Goal: Information Seeking & Learning: Check status

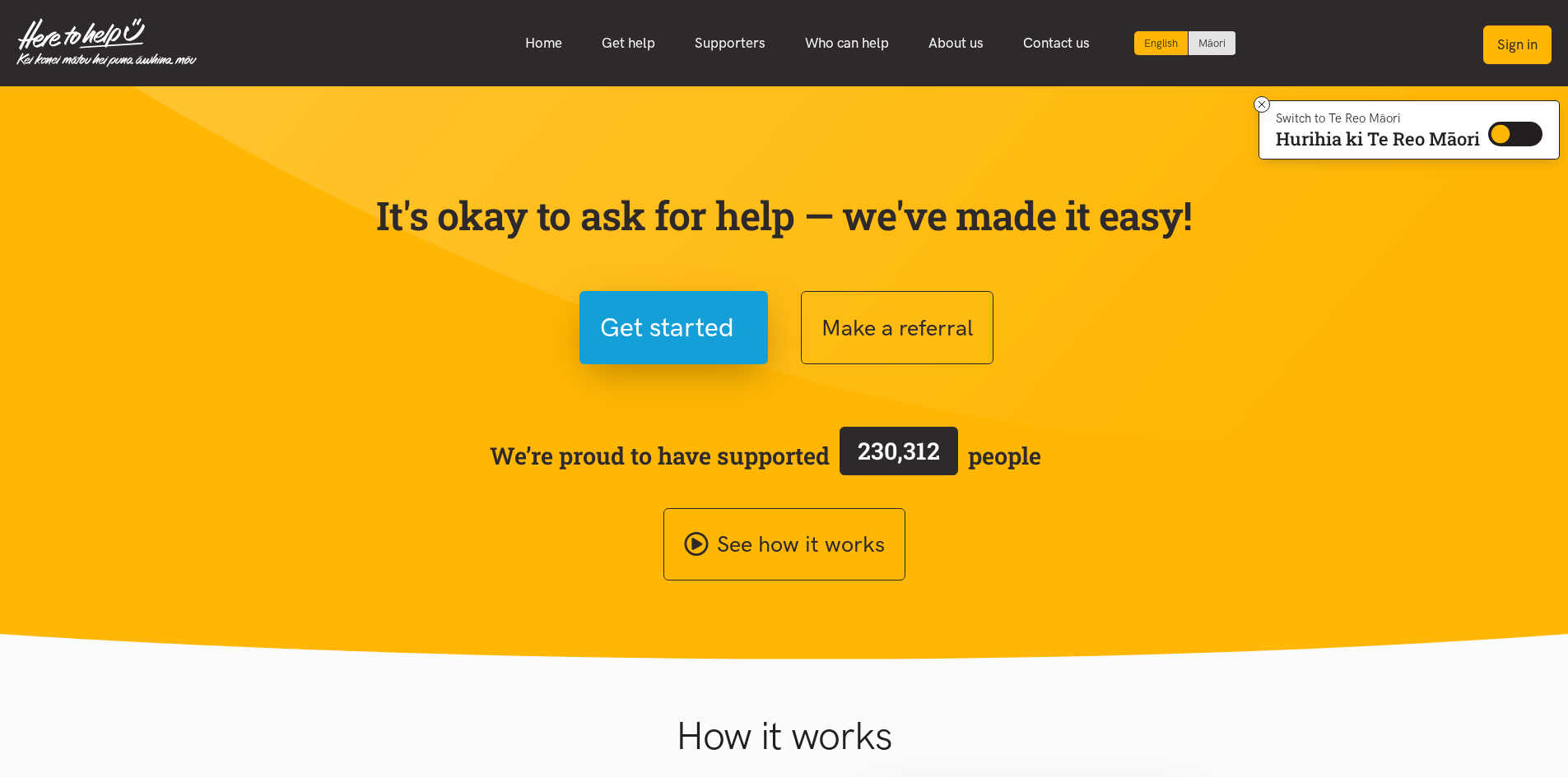
click at [1534, 36] on button "Sign in" at bounding box center [1518, 45] width 69 height 39
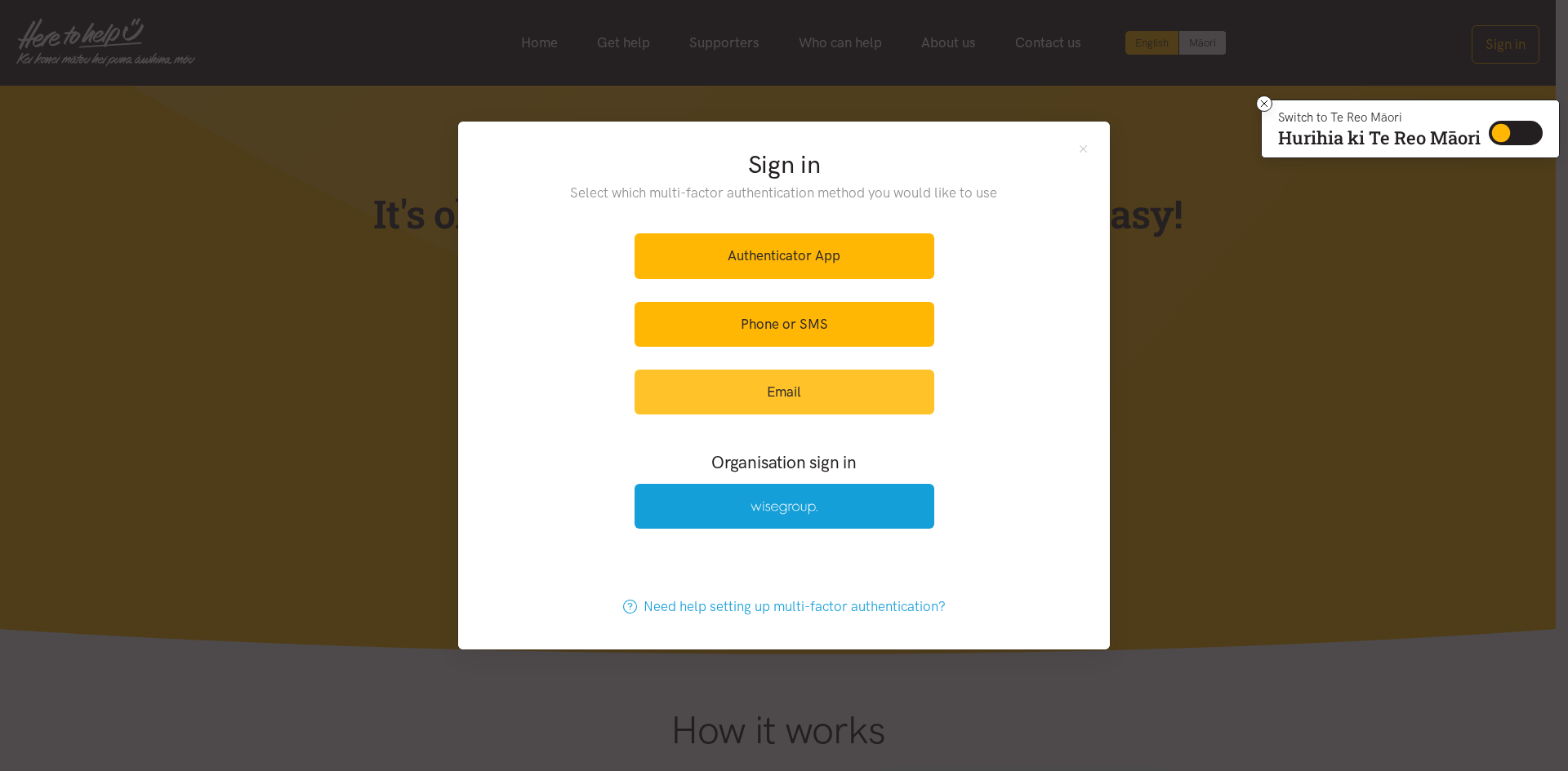
click at [758, 391] on link "Email" at bounding box center [784, 391] width 300 height 45
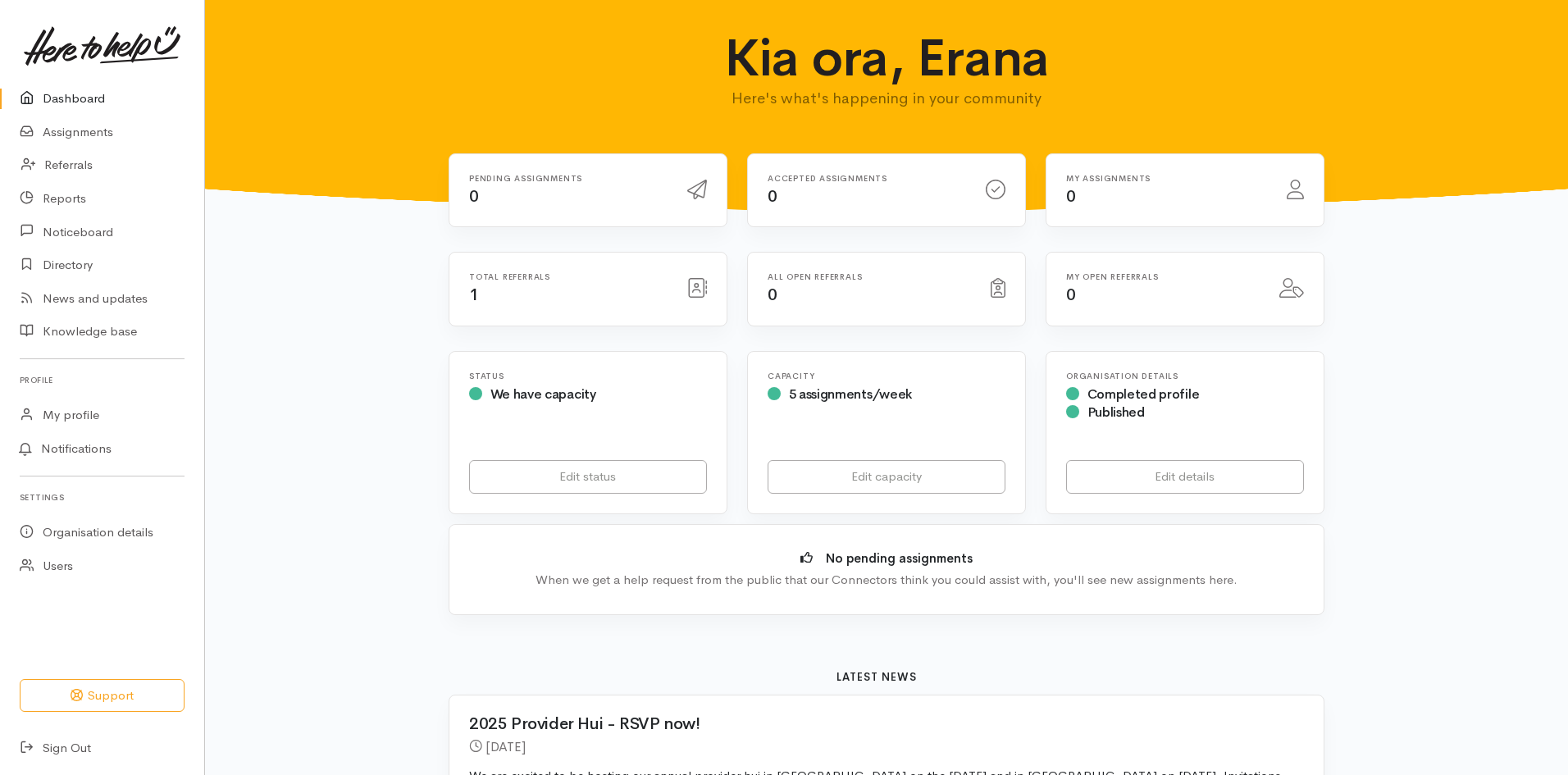
click at [528, 283] on div "Total referrals 1" at bounding box center [569, 289] width 218 height 33
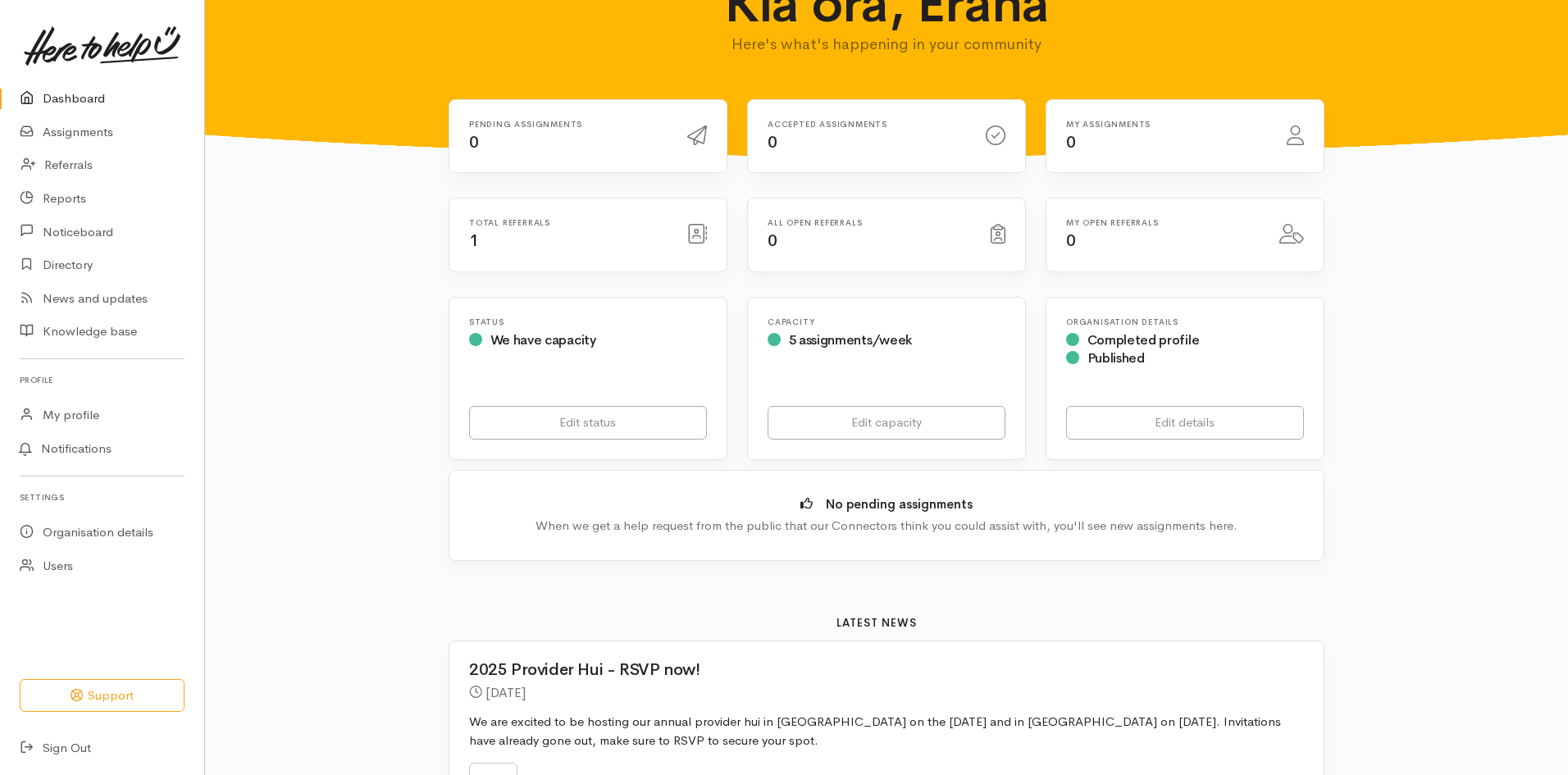
scroll to position [82, 0]
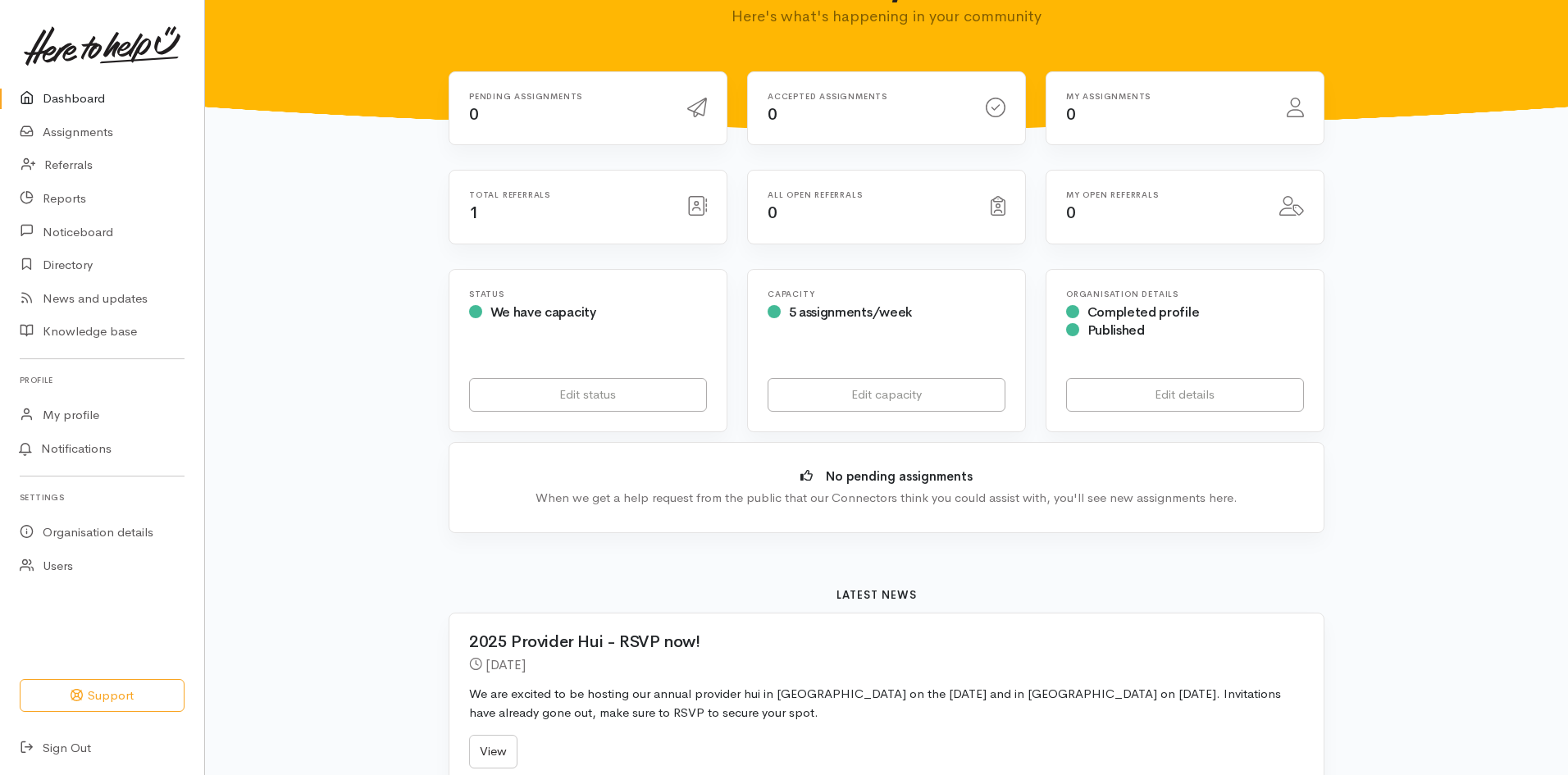
click at [879, 317] on span "5 assignments/week" at bounding box center [850, 312] width 123 height 18
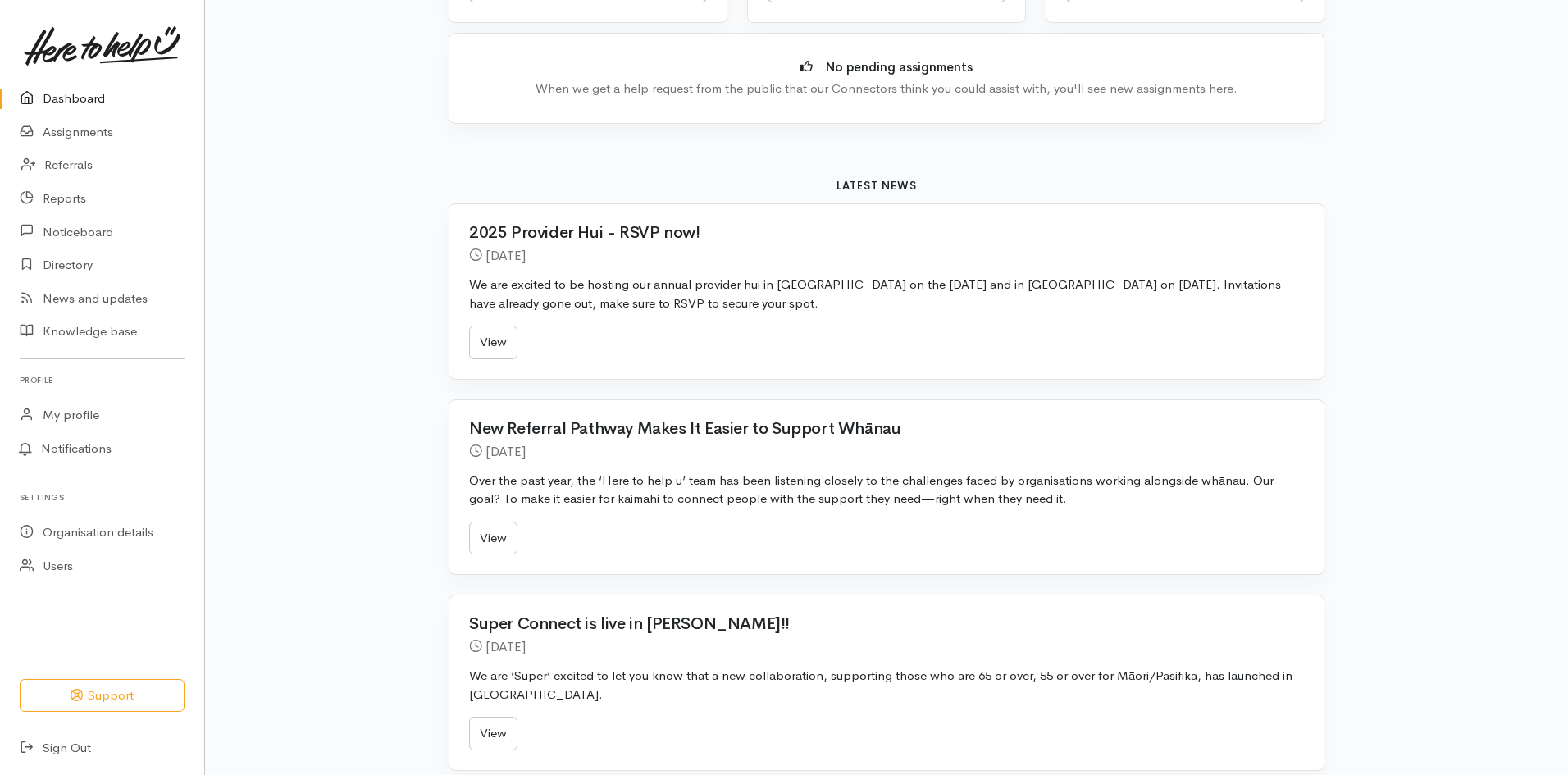
scroll to position [492, 0]
click at [506, 528] on link "View" at bounding box center [493, 538] width 48 height 33
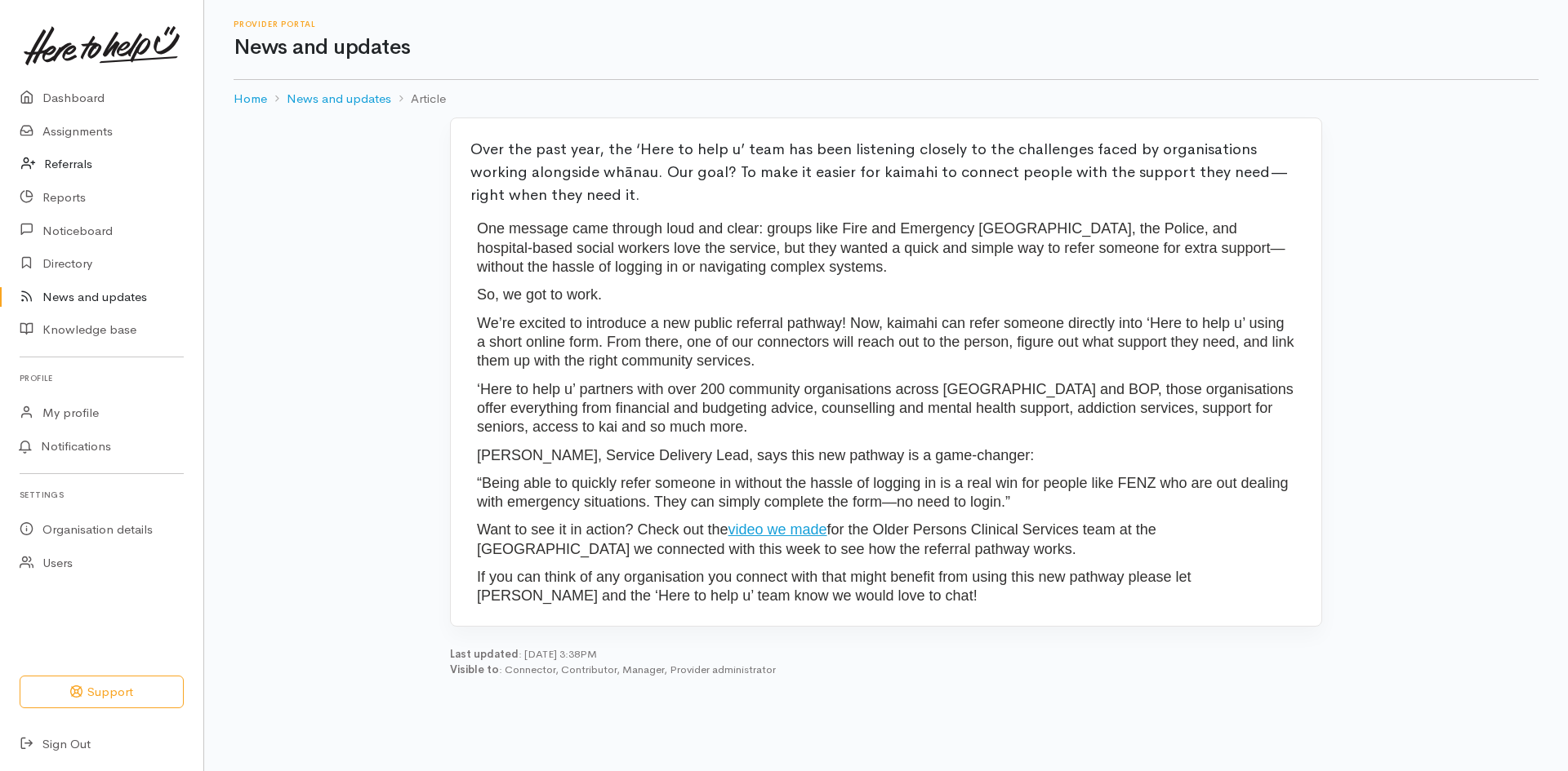
click at [98, 171] on link "Referrals" at bounding box center [101, 164] width 204 height 33
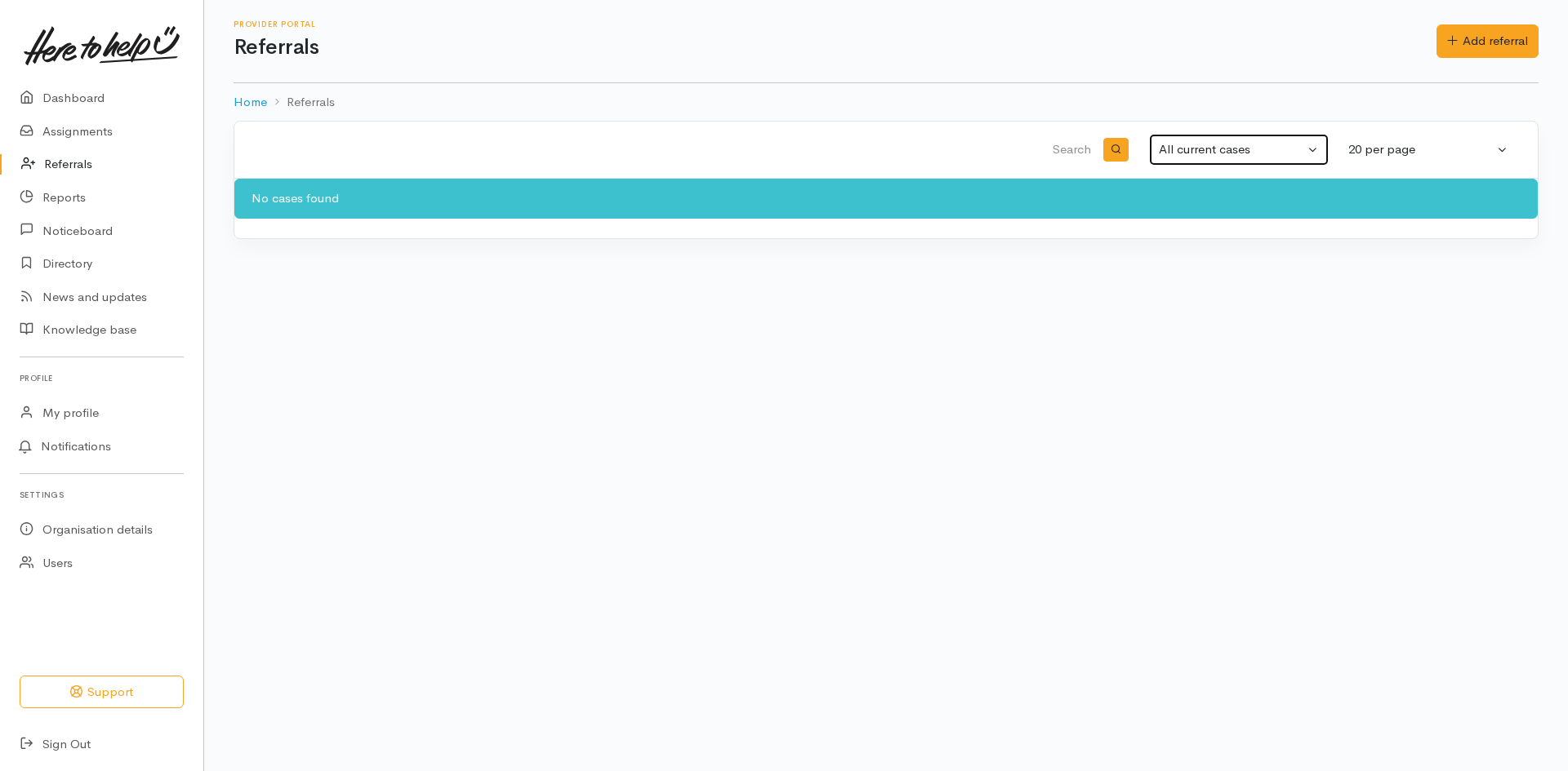
click at [1195, 157] on div "All current cases" at bounding box center [1232, 150] width 145 height 19
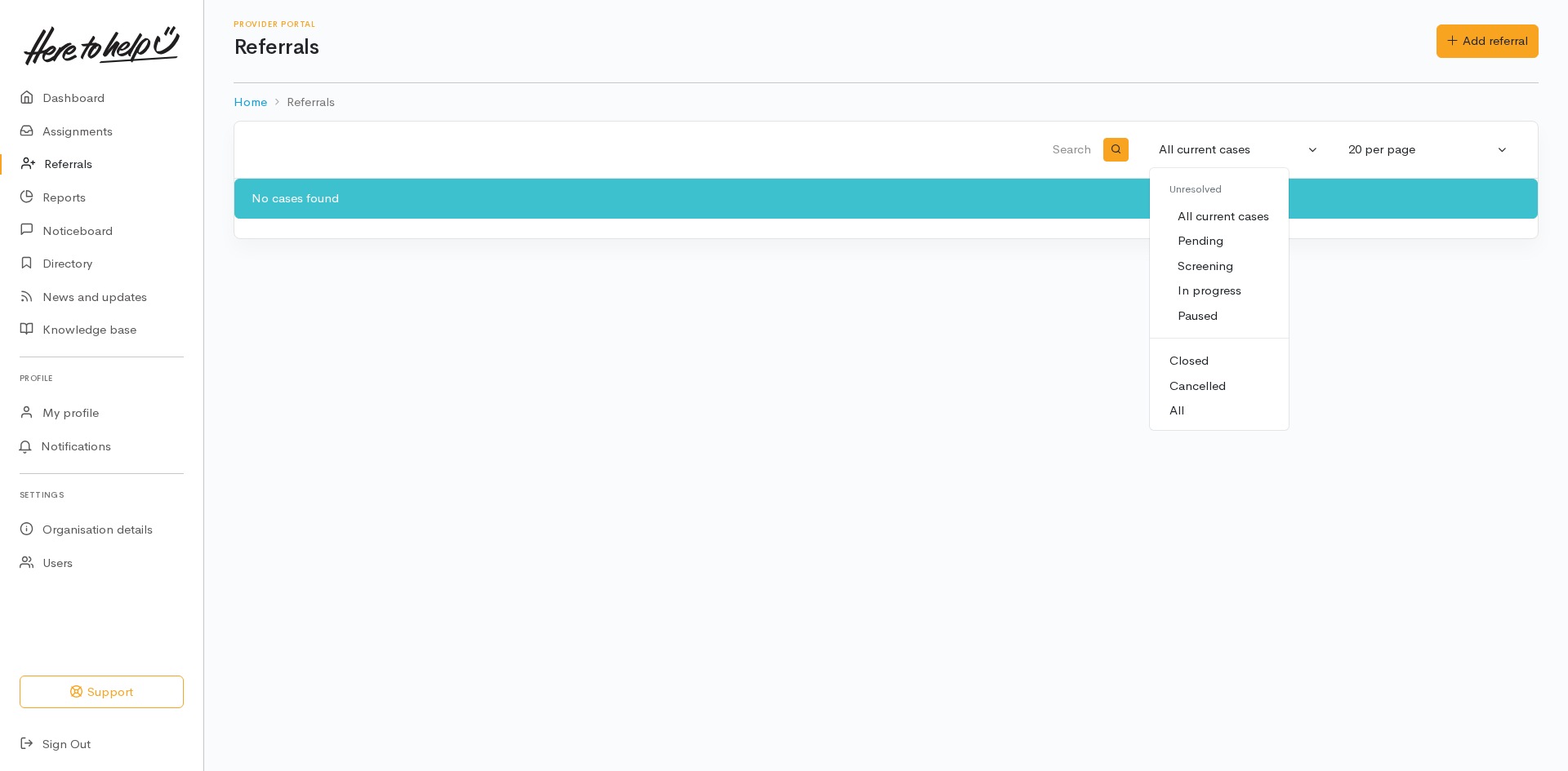
click at [1209, 214] on span "All current cases" at bounding box center [1223, 217] width 92 height 19
click at [73, 416] on link "My profile" at bounding box center [101, 413] width 204 height 33
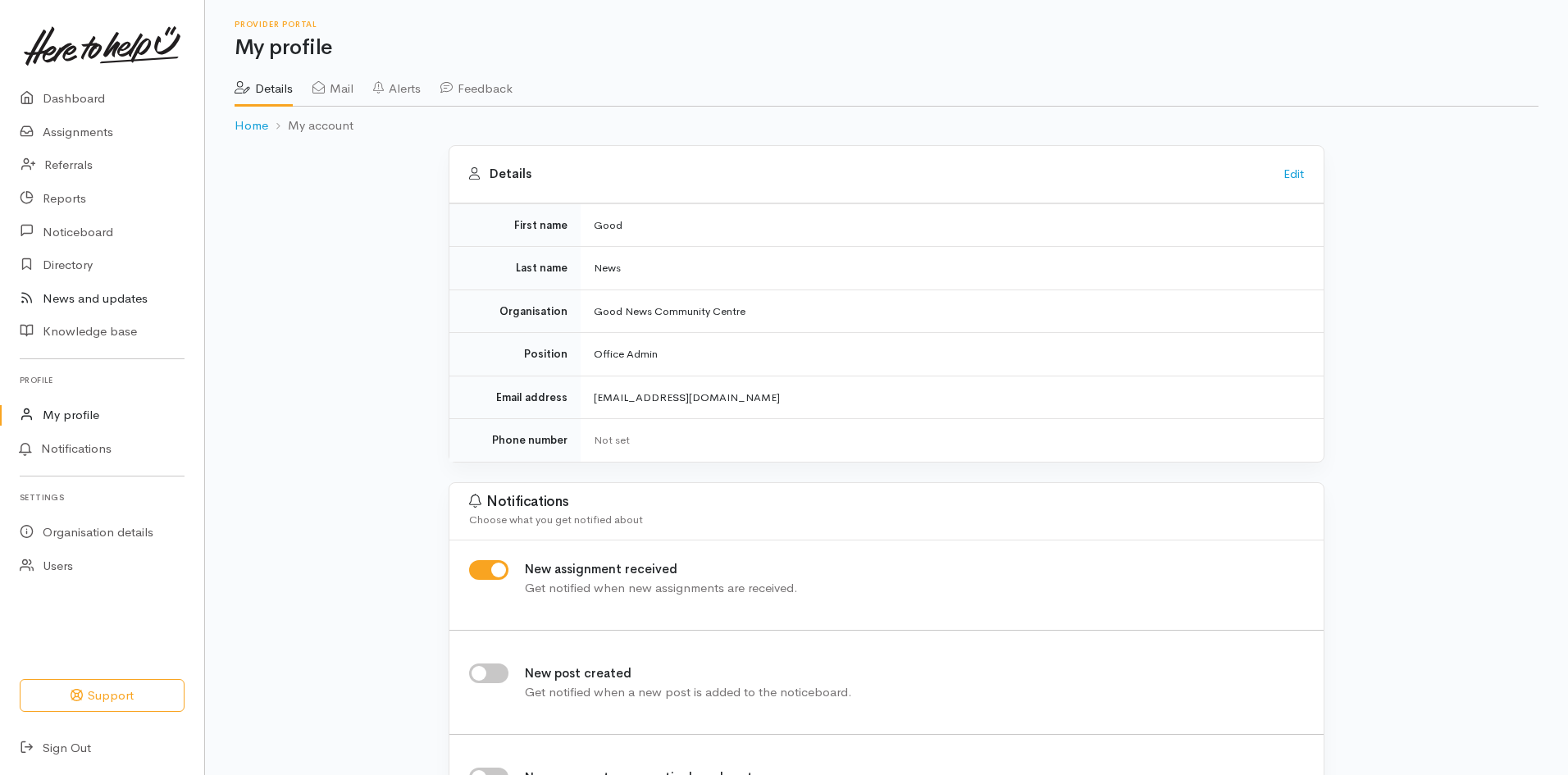
click at [97, 295] on link "News and updates" at bounding box center [102, 299] width 204 height 33
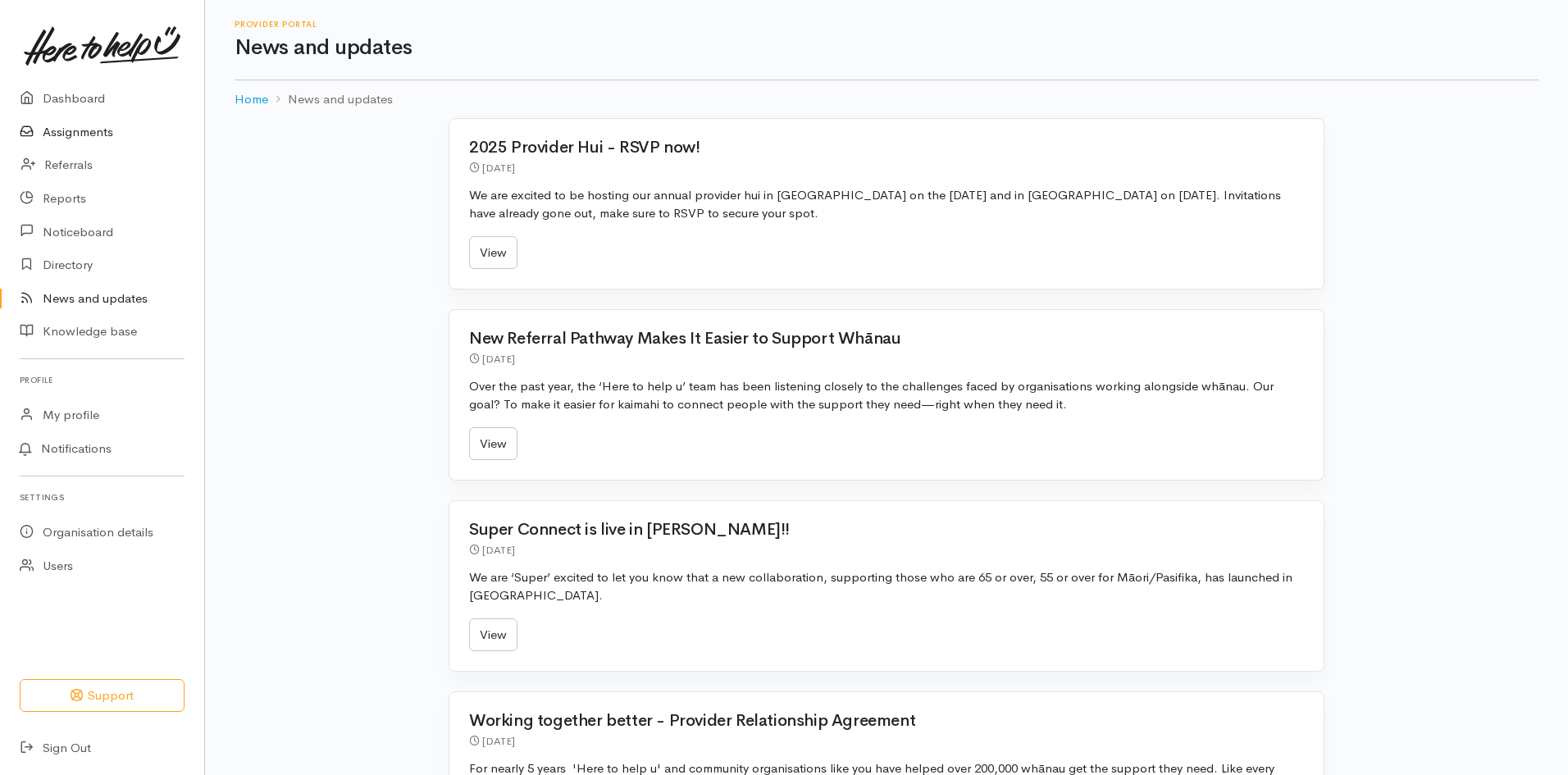
click at [69, 135] on link "Assignments" at bounding box center [102, 133] width 204 height 33
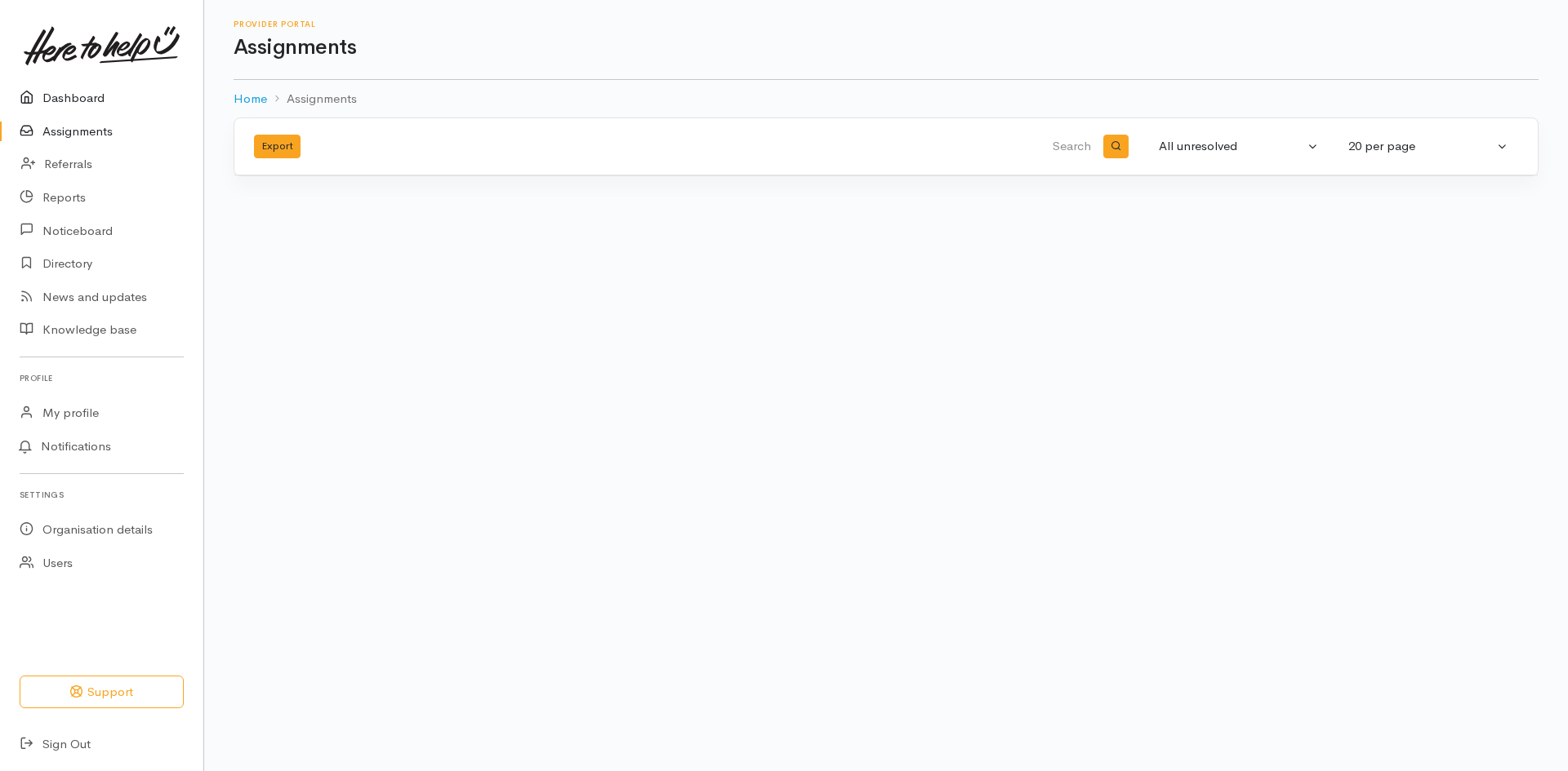
click at [106, 100] on link "Dashboard" at bounding box center [101, 98] width 204 height 33
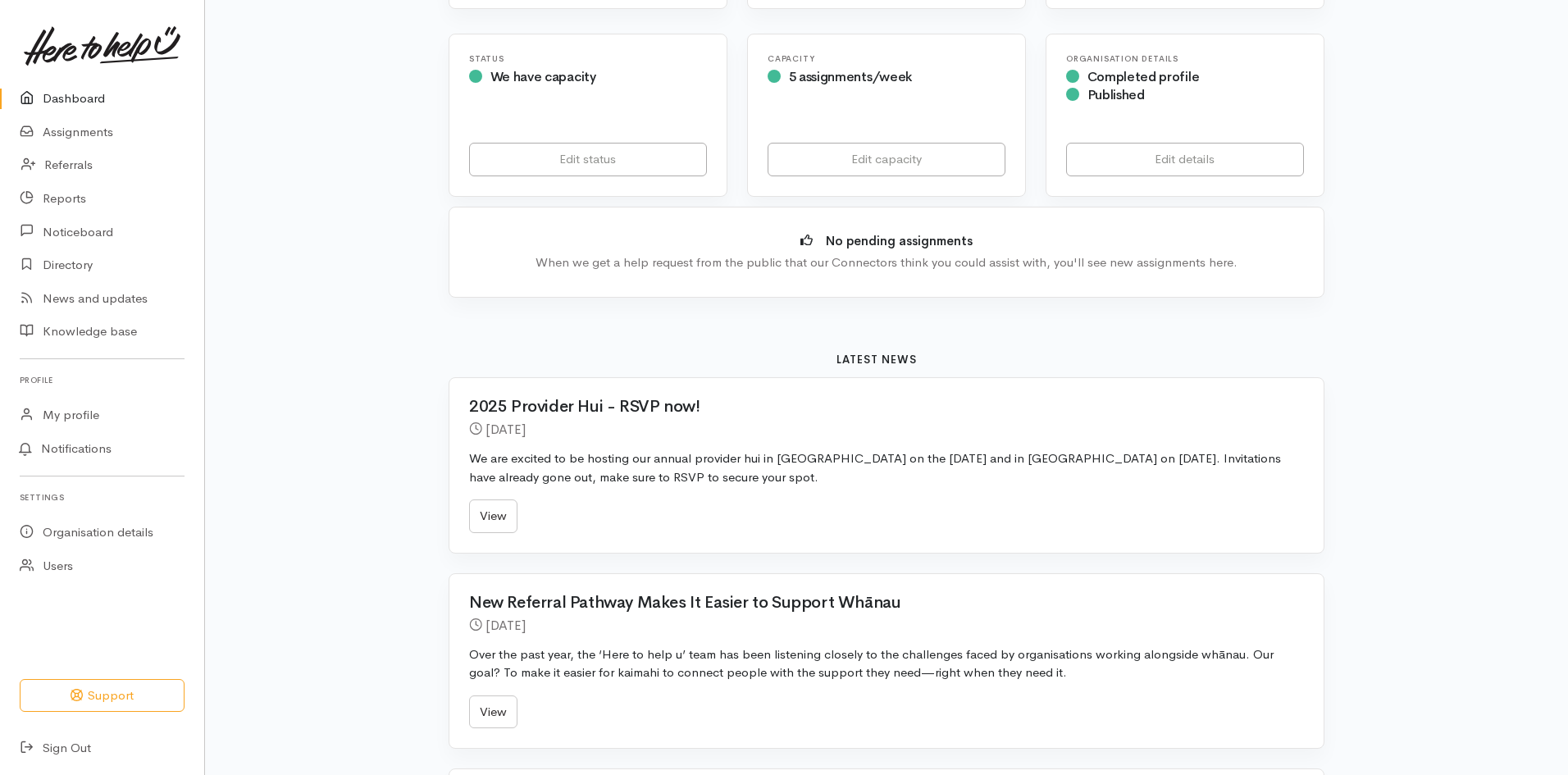
scroll to position [328, 0]
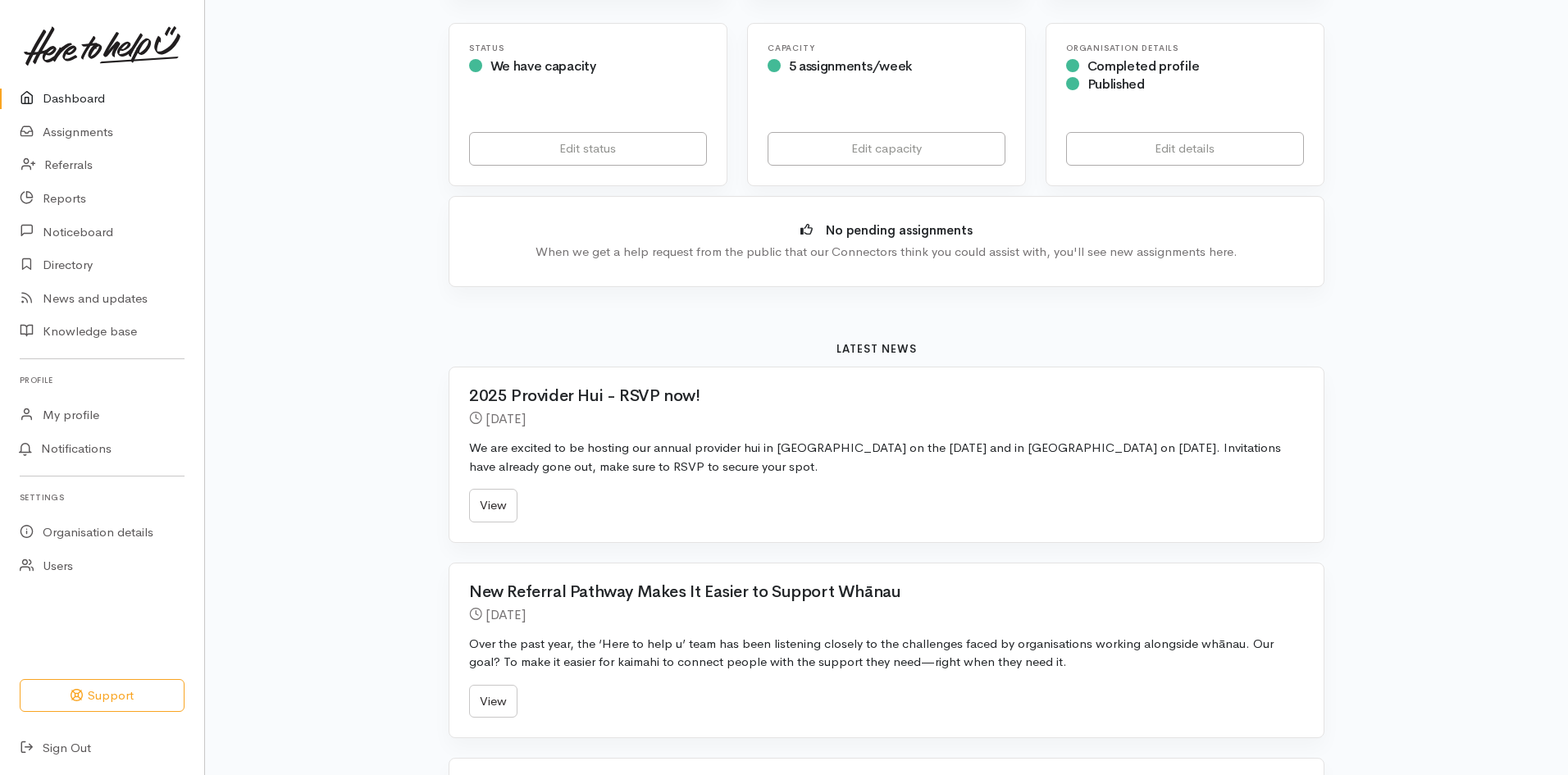
click at [376, 371] on div "Kia ora, Erana Here's what's happening in your community Pending assignments 0 …" at bounding box center [887, 527] width 1364 height 1711
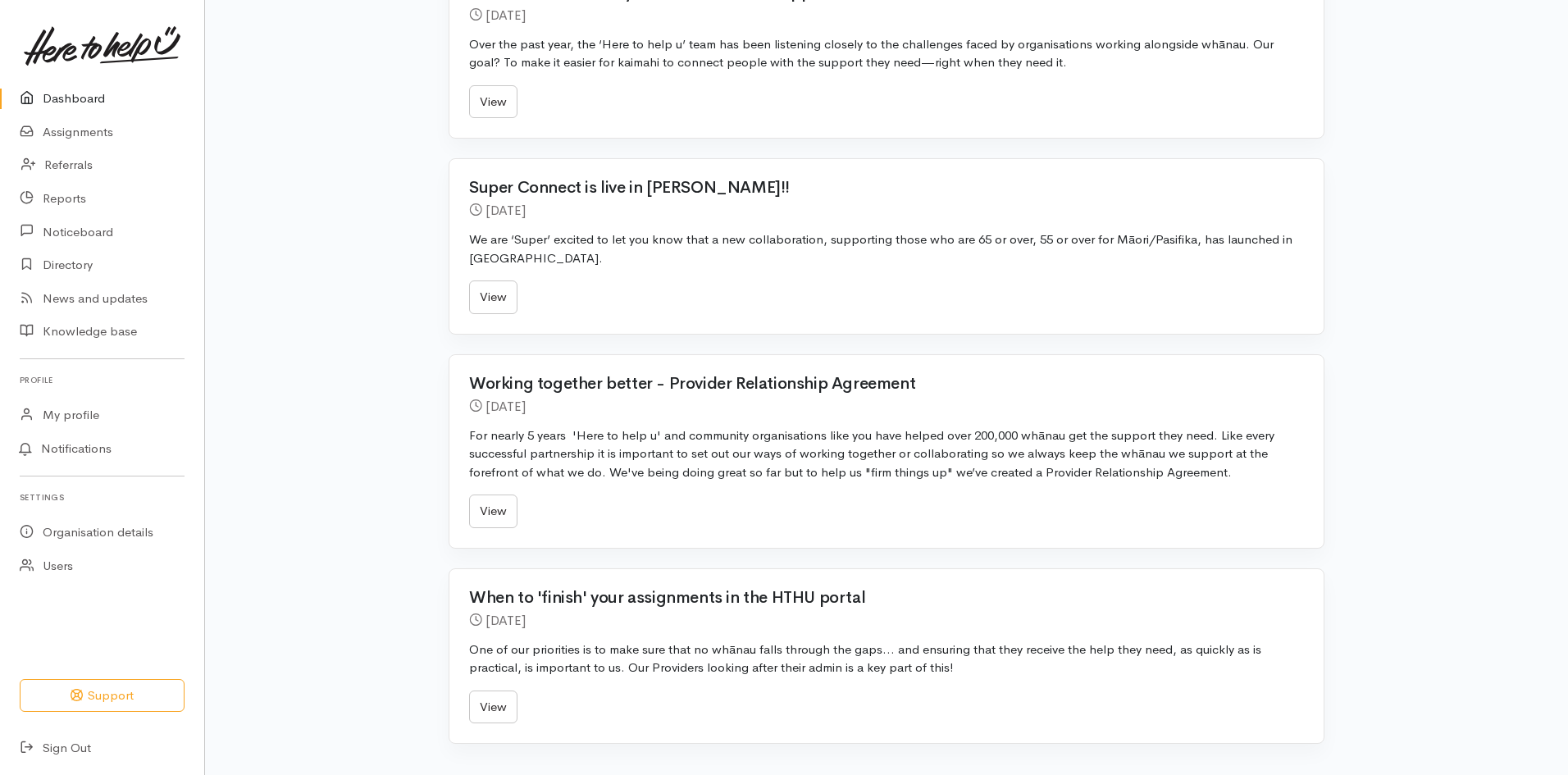
scroll to position [936, 0]
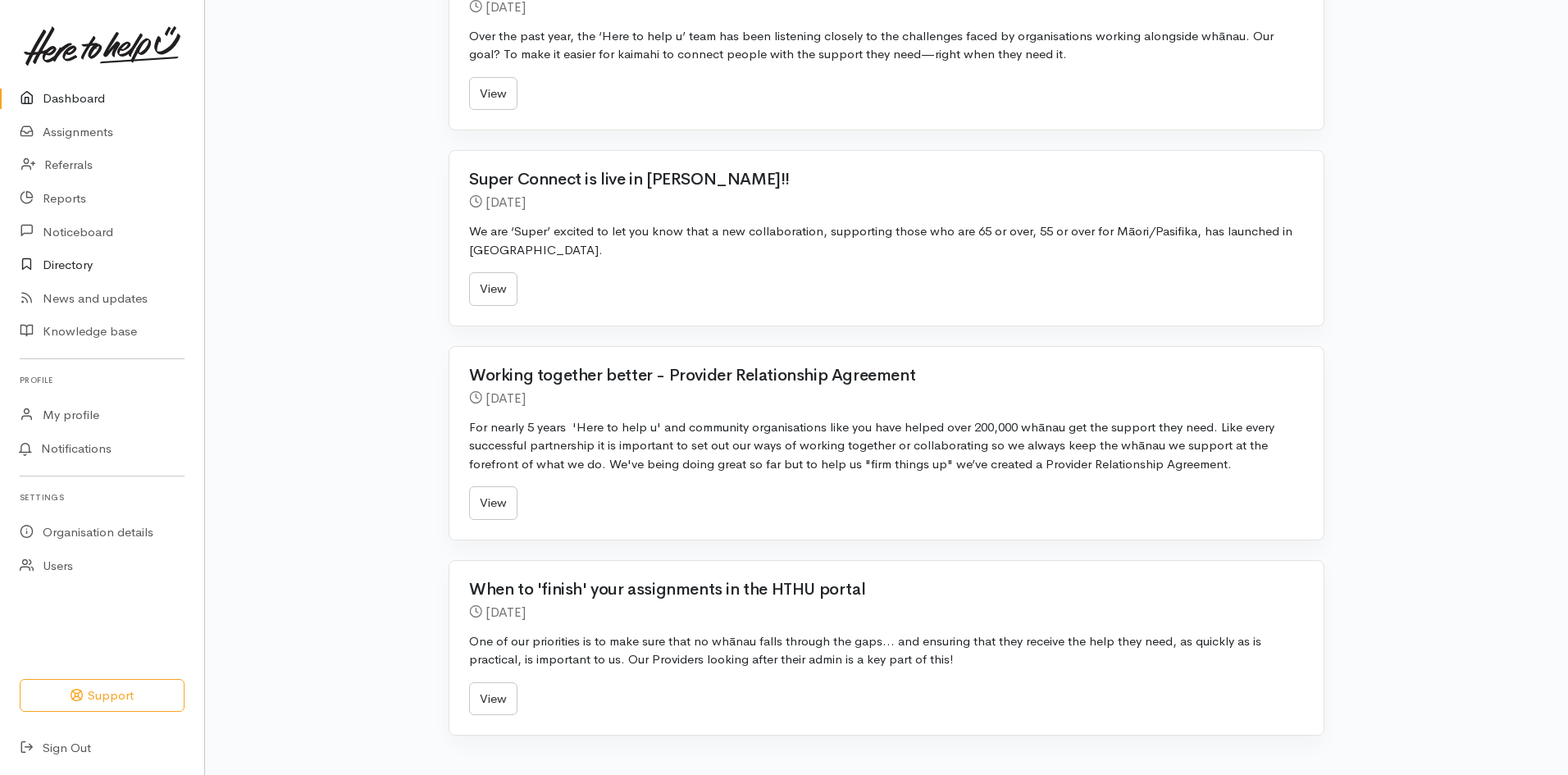
click at [72, 269] on link "Directory" at bounding box center [102, 265] width 204 height 33
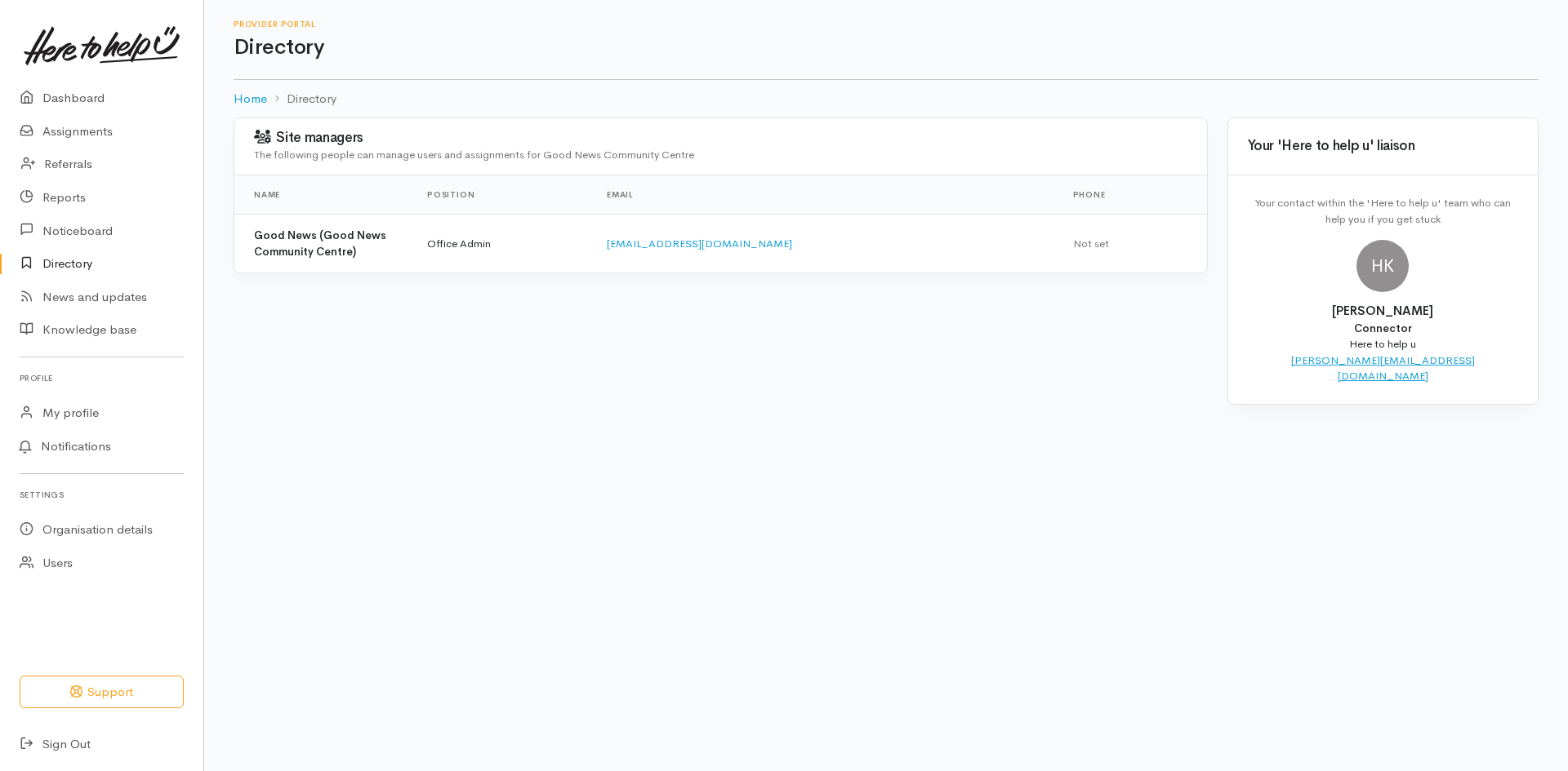
click at [1408, 354] on link "[PERSON_NAME][EMAIL_ADDRESS][DOMAIN_NAME]" at bounding box center [1383, 368] width 183 height 31
click at [1404, 357] on link "[PERSON_NAME][EMAIL_ADDRESS][DOMAIN_NAME]" at bounding box center [1383, 368] width 183 height 31
click at [743, 536] on body "Support Your 'Here to help u' liaison Your contact within the 'Here to help u' …" at bounding box center [784, 385] width 1568 height 771
click at [95, 697] on button "Support" at bounding box center [101, 692] width 164 height 33
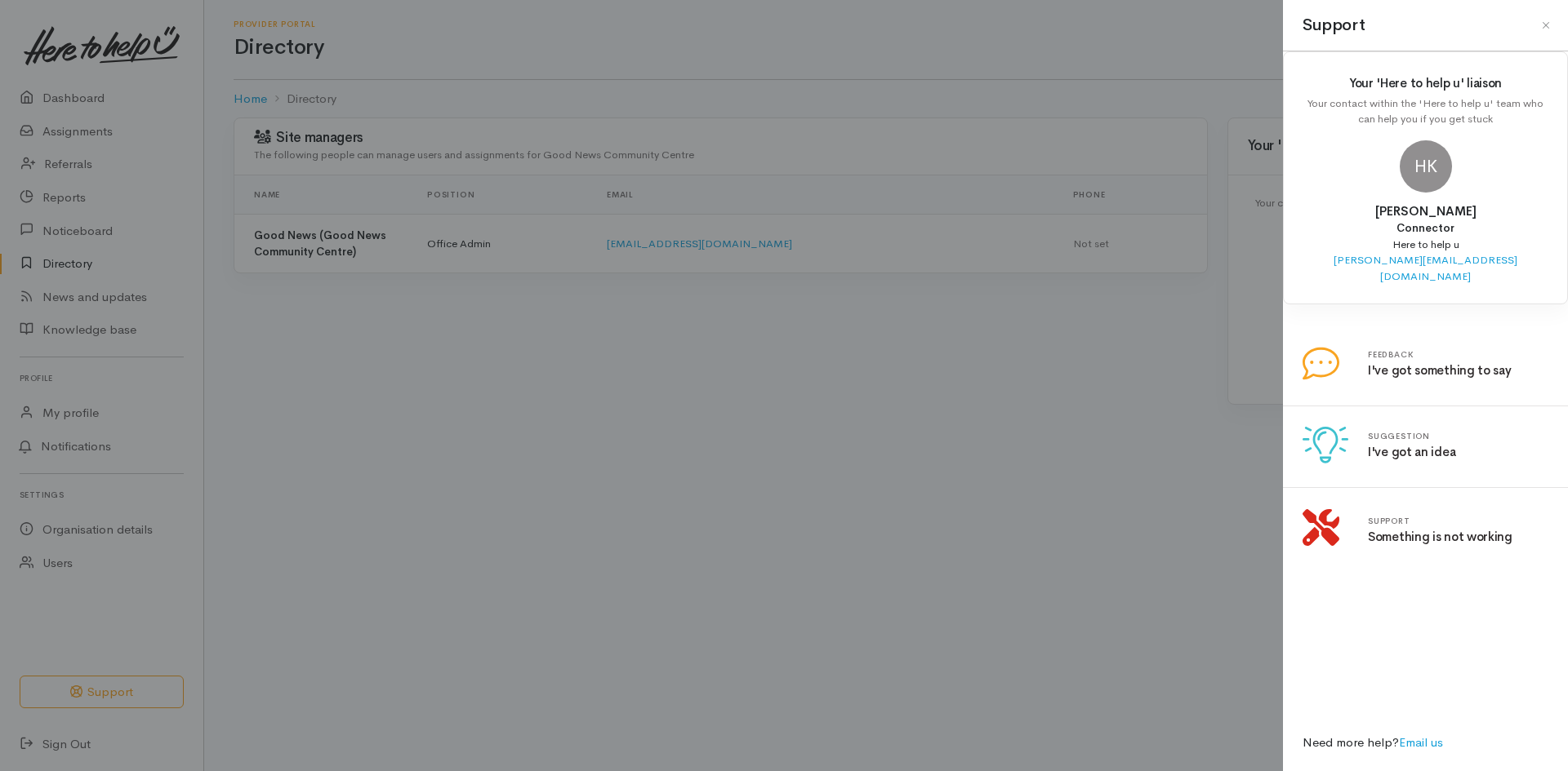
click at [95, 697] on div at bounding box center [784, 385] width 1568 height 771
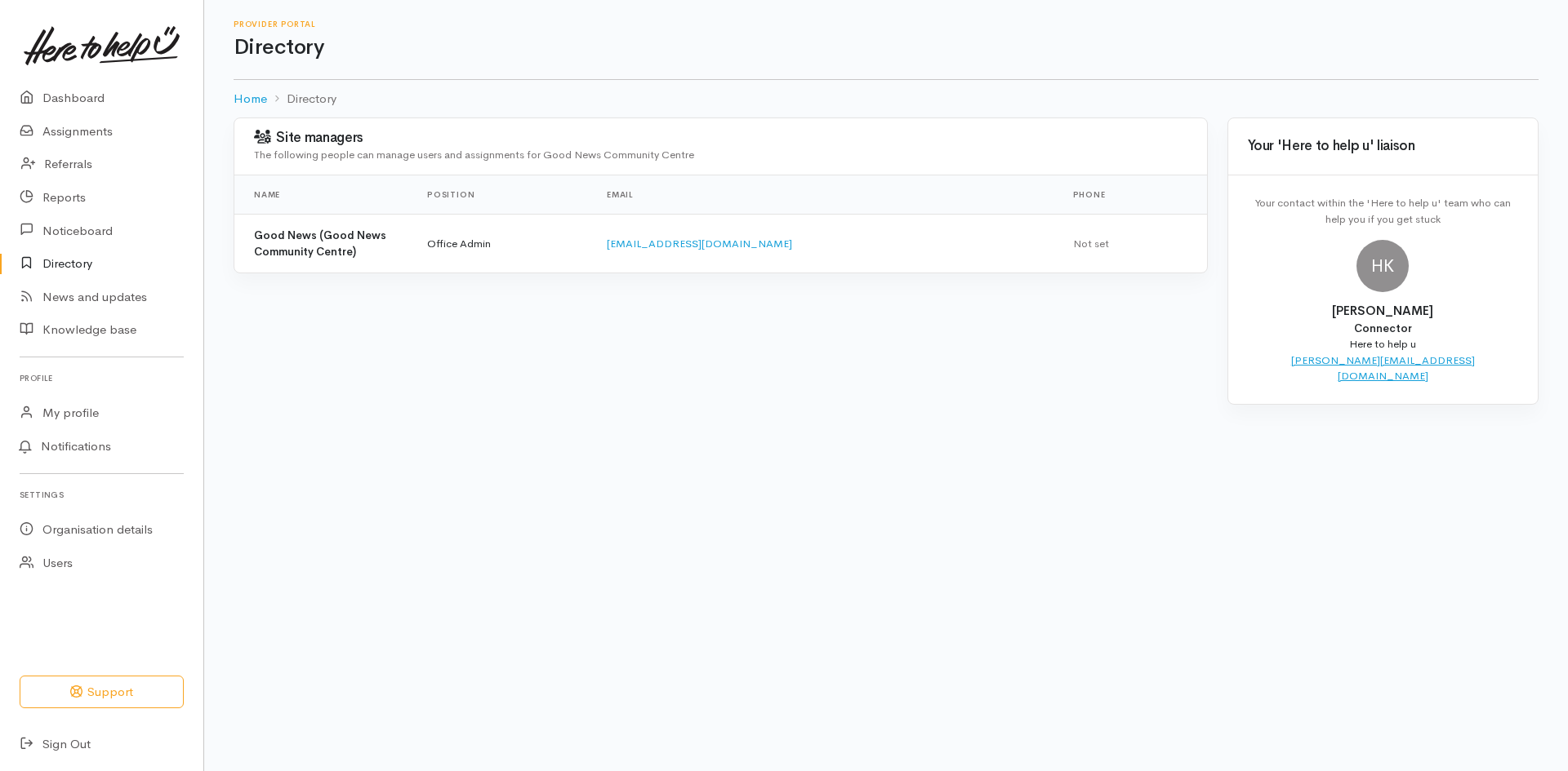
click at [1447, 357] on link "[PERSON_NAME][EMAIL_ADDRESS][DOMAIN_NAME]" at bounding box center [1383, 368] width 183 height 31
click at [100, 525] on link "Organisation details" at bounding box center [101, 530] width 204 height 33
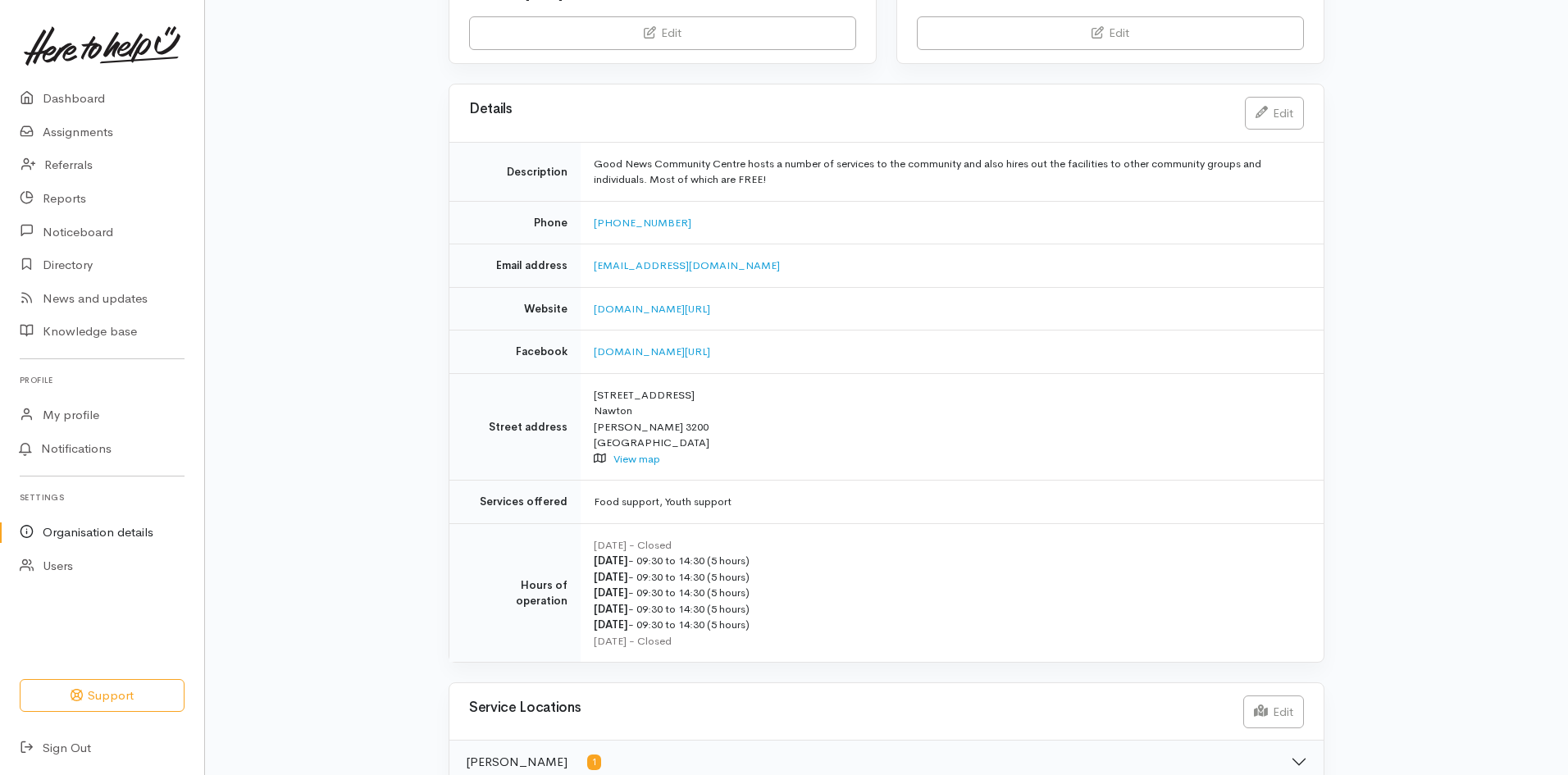
scroll to position [330, 0]
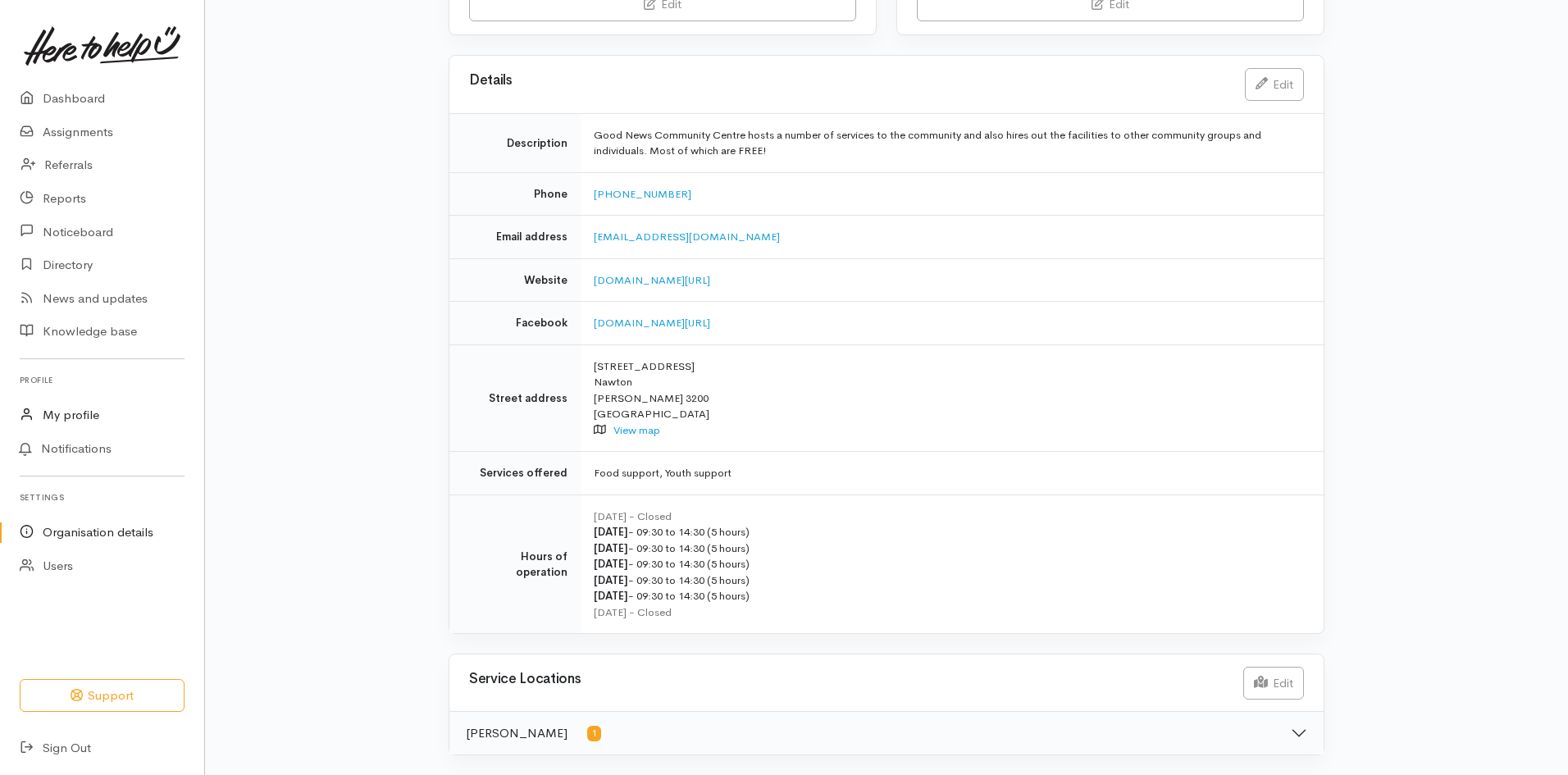
click at [89, 414] on link "My profile" at bounding box center [102, 415] width 204 height 33
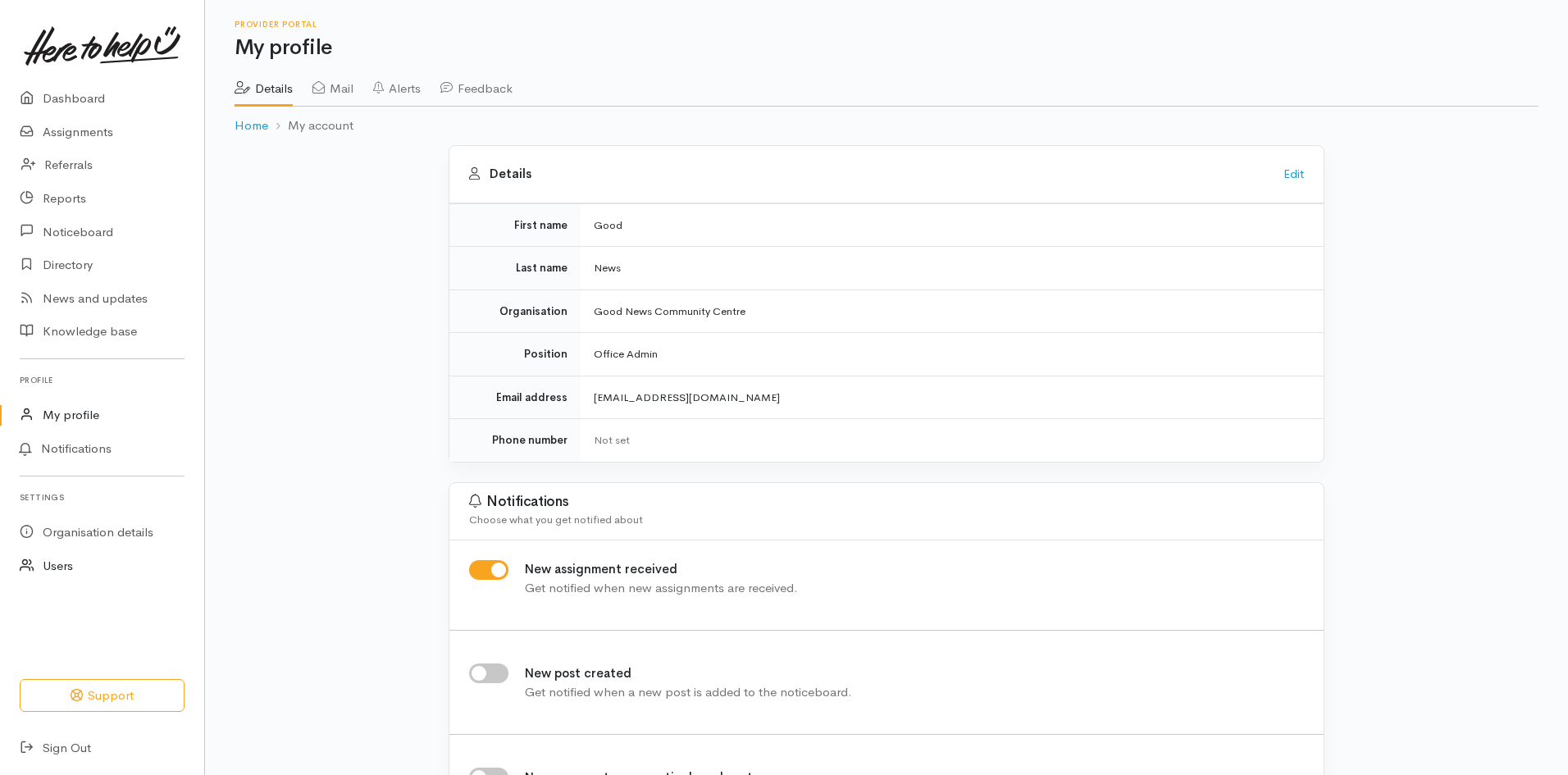
click at [65, 563] on link "Users" at bounding box center [102, 566] width 204 height 33
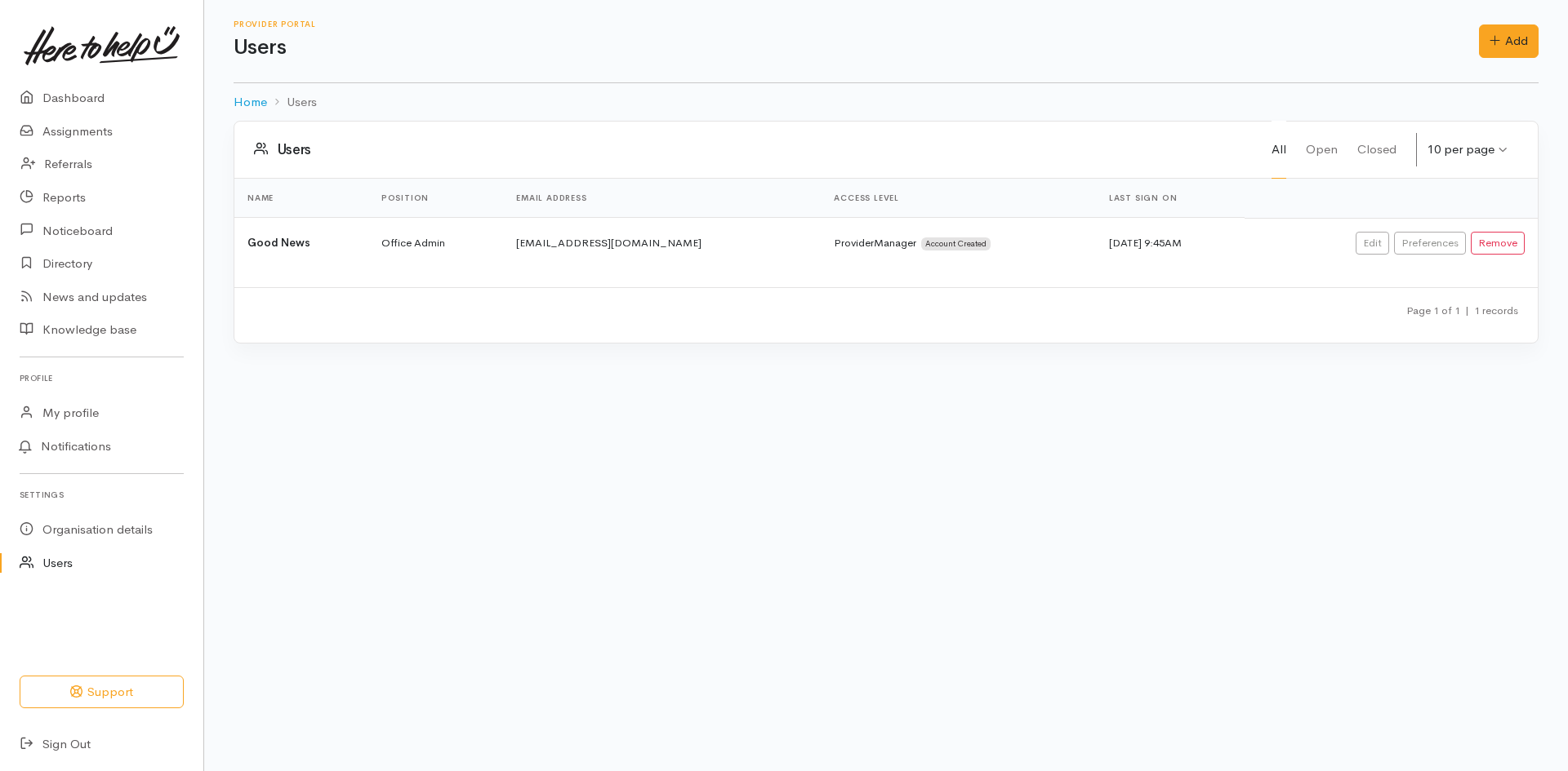
click at [798, 313] on div "Page 1 of 1 | 1 records" at bounding box center [886, 315] width 1264 height 29
click at [1475, 147] on div "10 per page" at bounding box center [1461, 150] width 67 height 19
click at [287, 324] on div "Page 1 of 1 | 1 records" at bounding box center [886, 315] width 1264 height 29
click at [116, 698] on button "Support" at bounding box center [101, 692] width 164 height 33
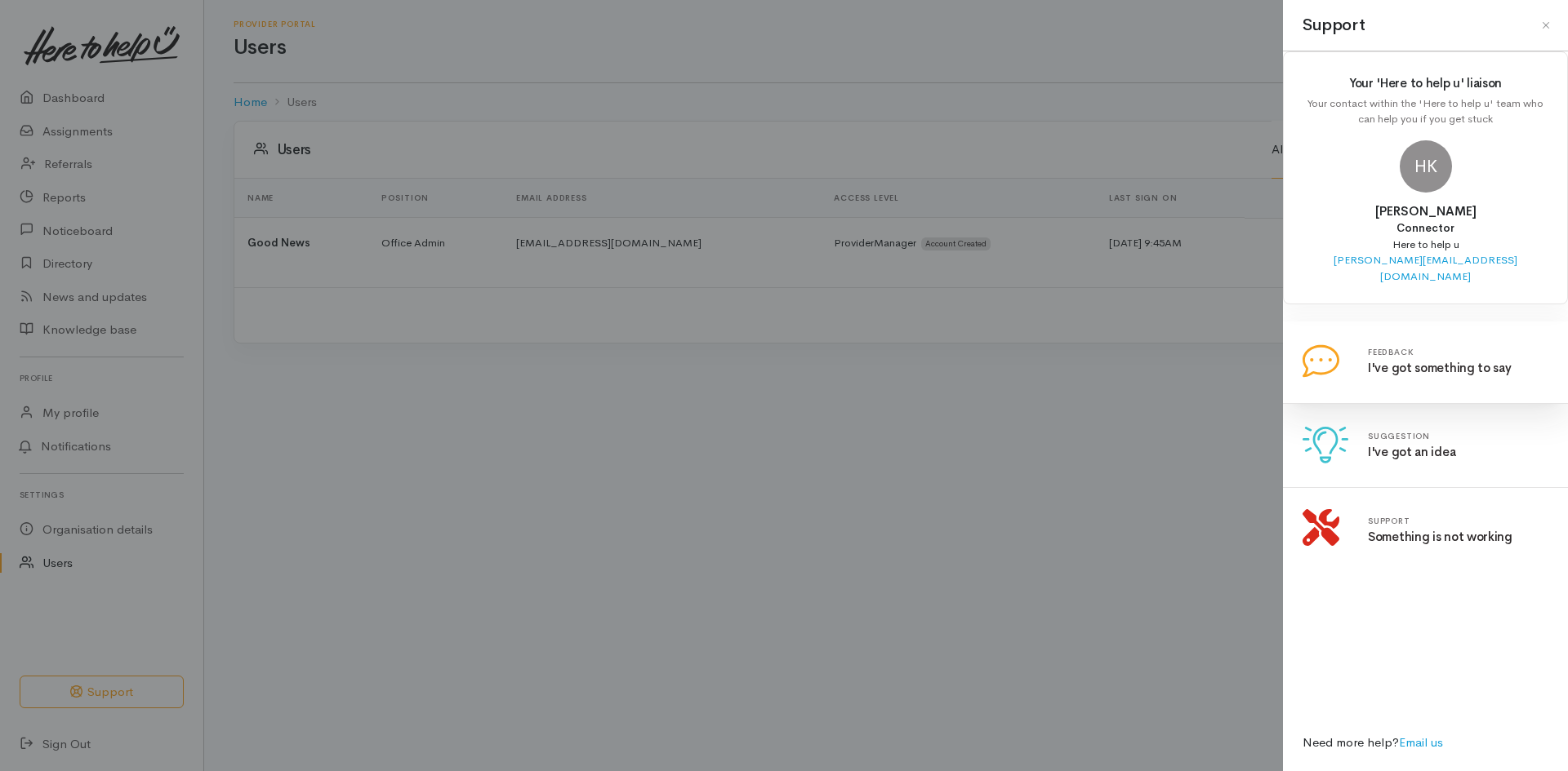
click at [1302, 334] on link at bounding box center [1302, 334] width 0 height 0
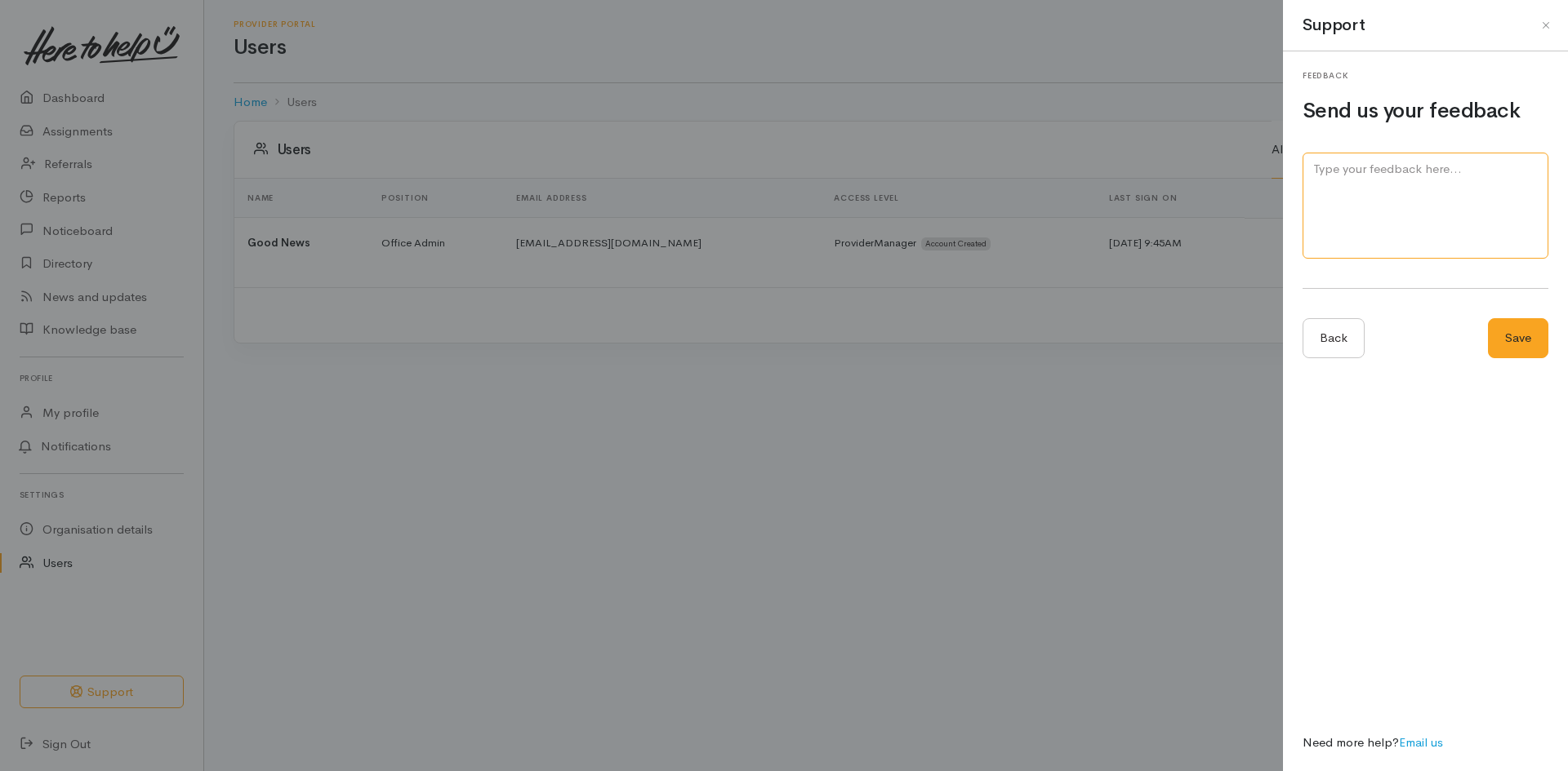
click at [1415, 215] on textarea at bounding box center [1425, 206] width 245 height 107
type textarea "K"
click at [1419, 745] on link "Email us" at bounding box center [1420, 742] width 44 height 16
click at [1542, 24] on button "Close" at bounding box center [1546, 25] width 26 height 26
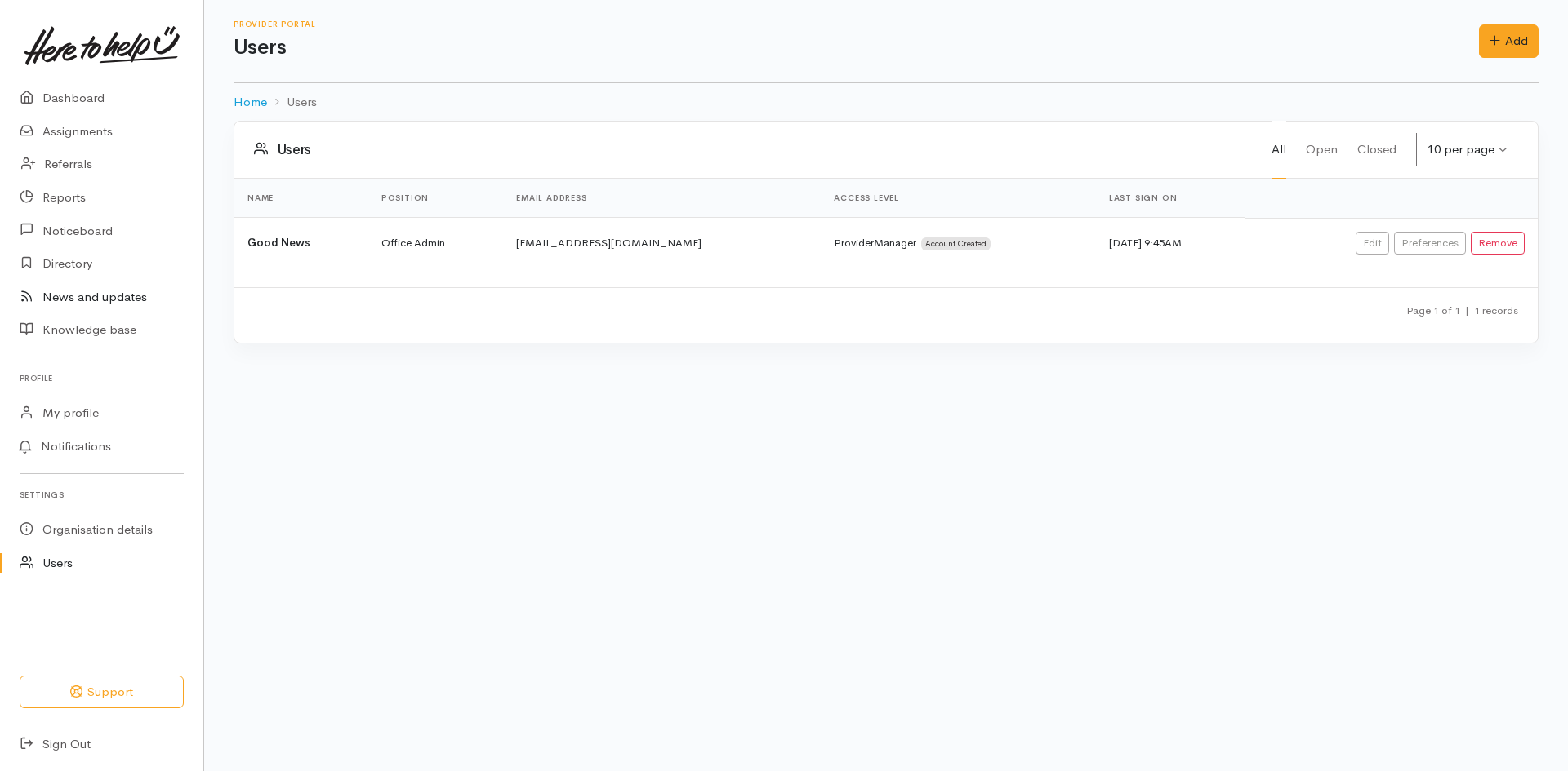
click at [112, 303] on link "News and updates" at bounding box center [101, 298] width 204 height 33
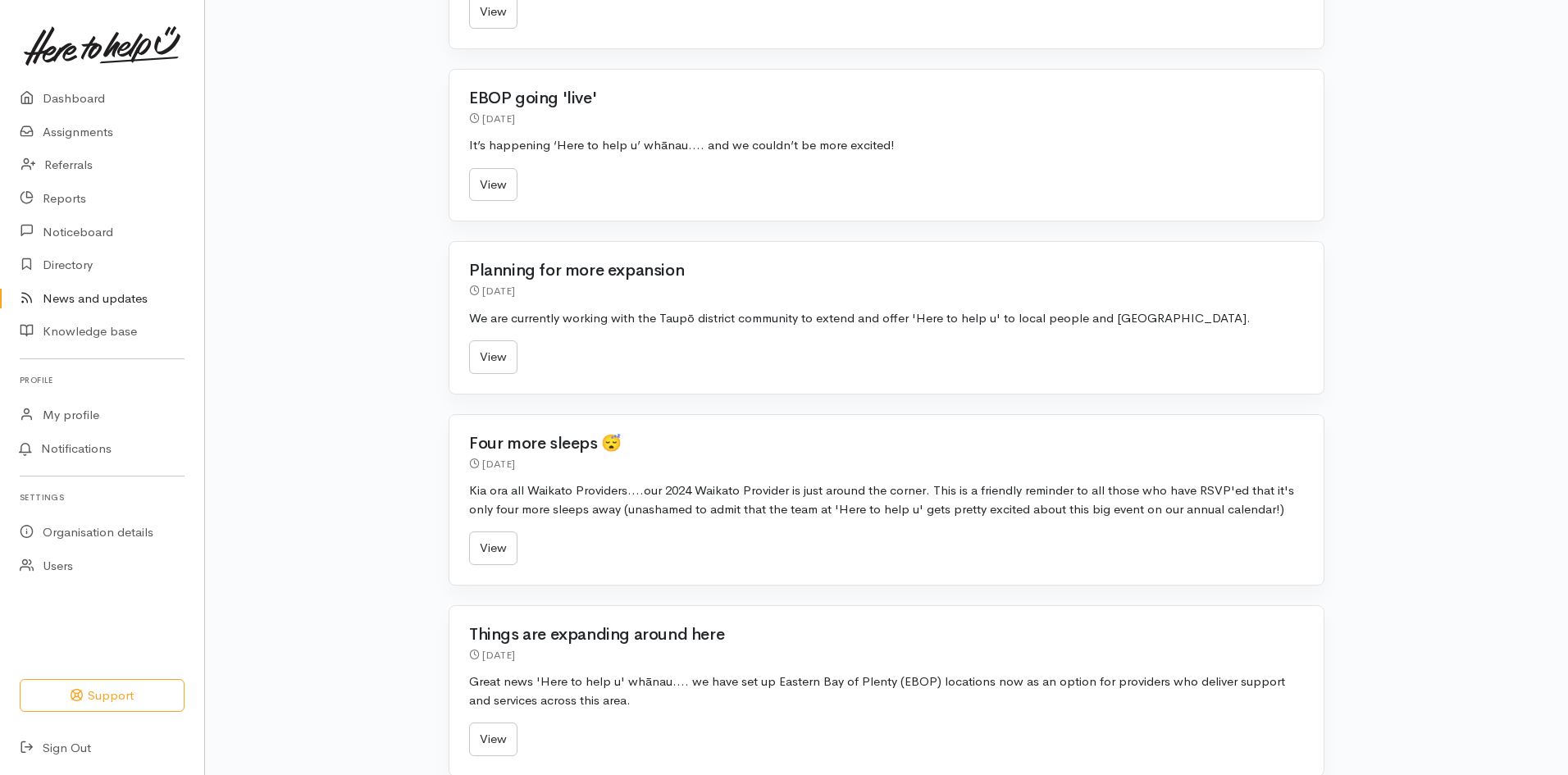
scroll to position [2882, 0]
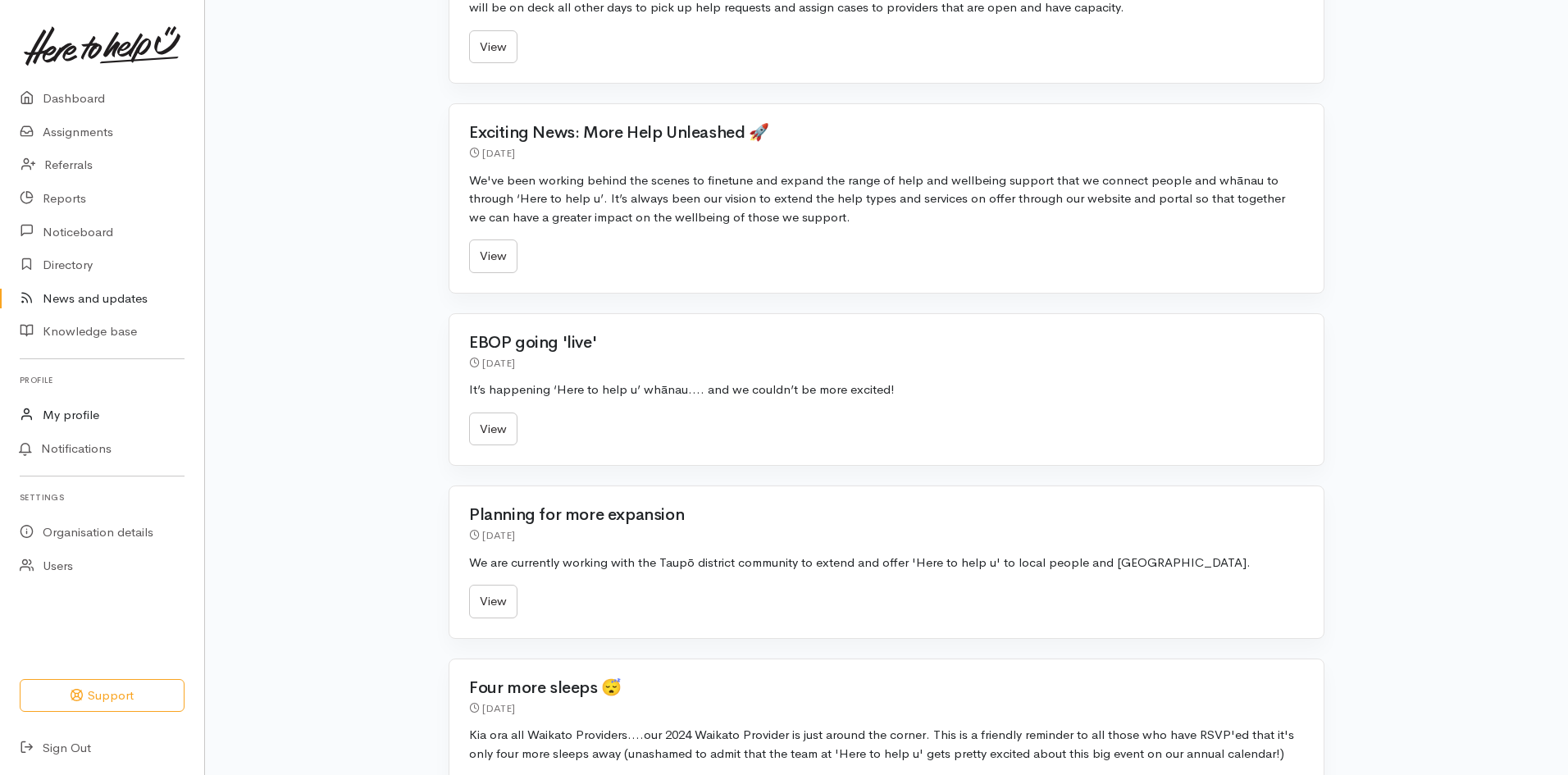
click at [84, 407] on link "My profile" at bounding box center [102, 415] width 204 height 33
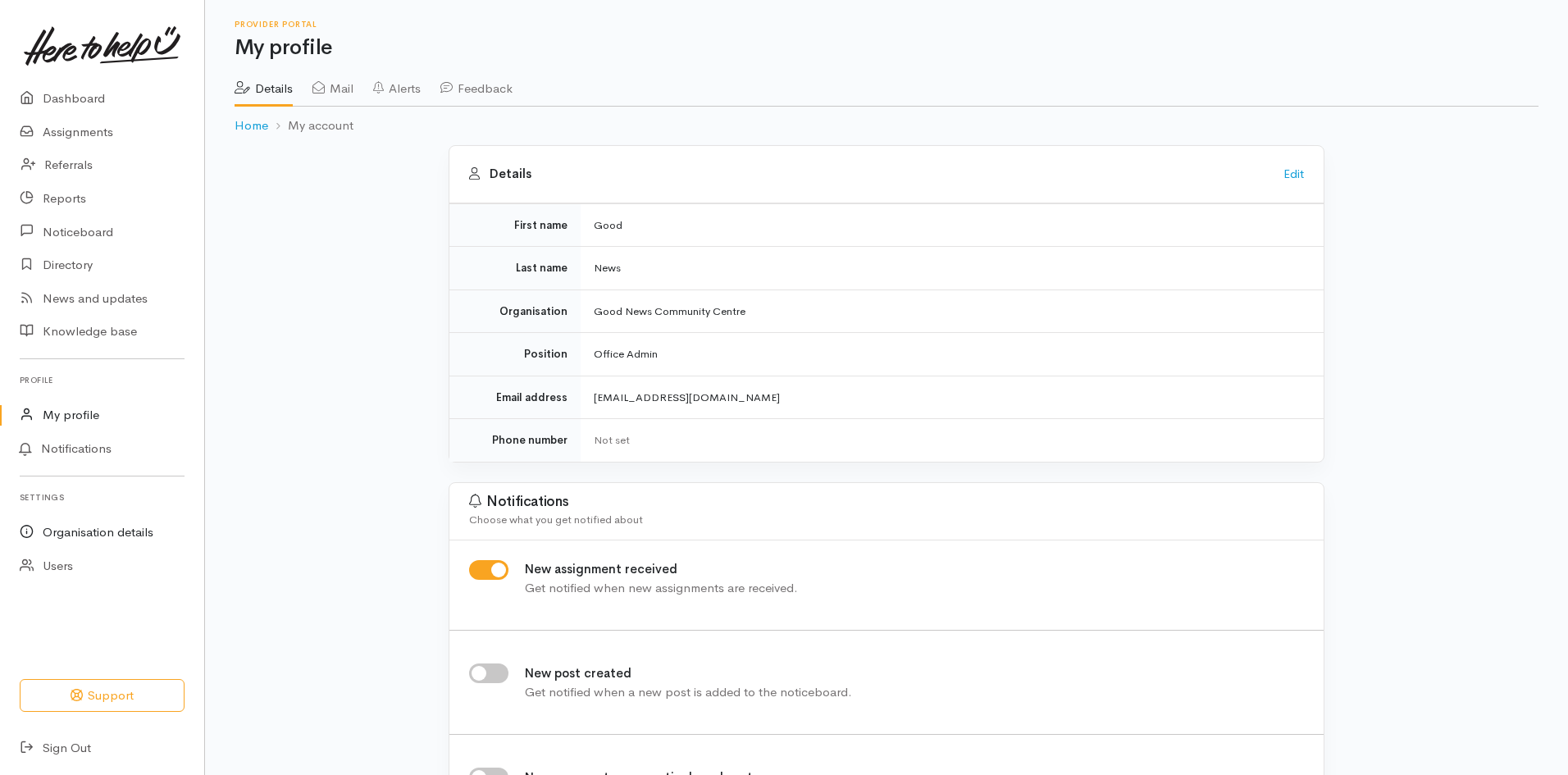
click at [100, 535] on link "Organisation details" at bounding box center [102, 533] width 204 height 33
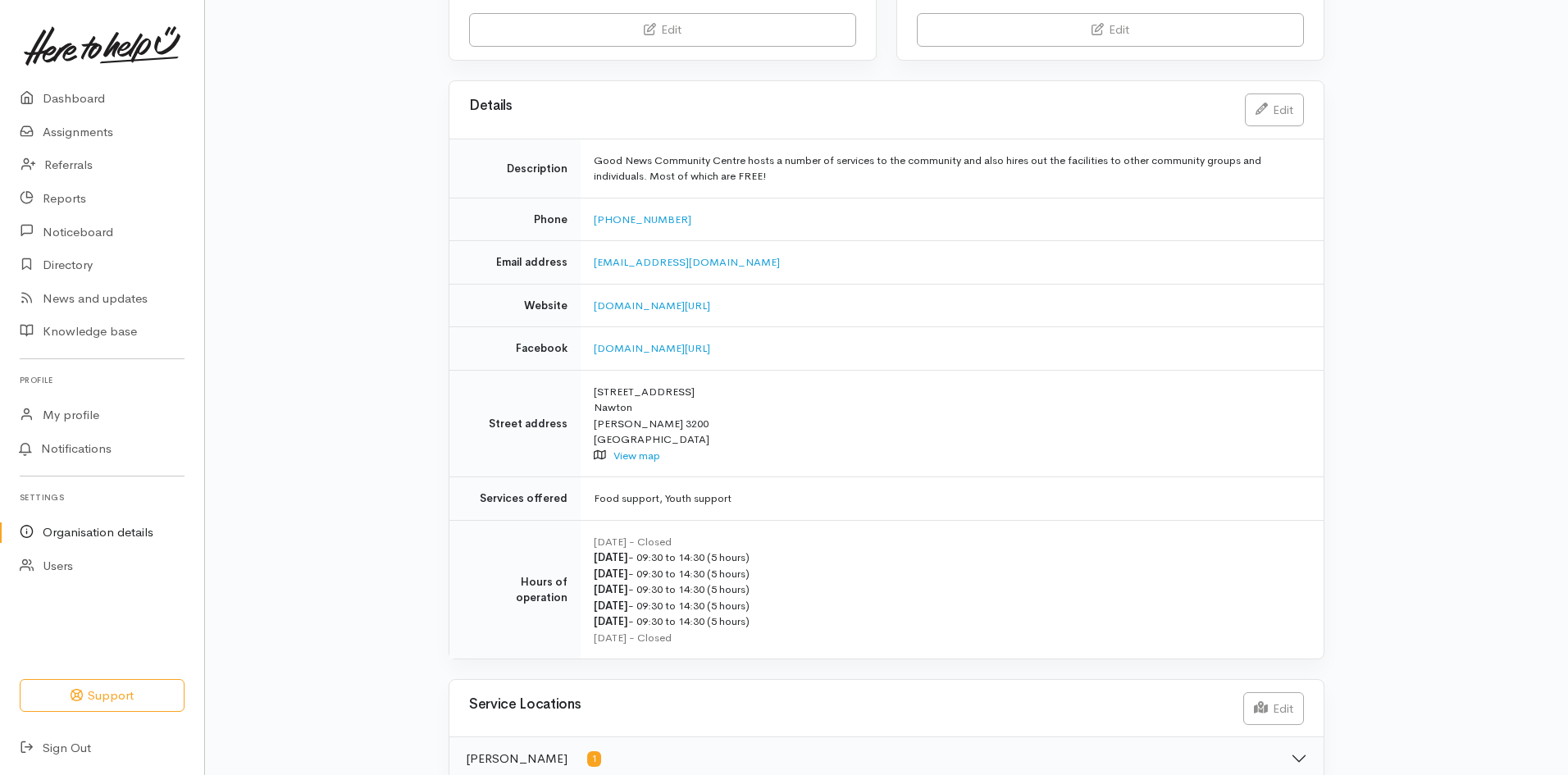
scroll to position [330, 0]
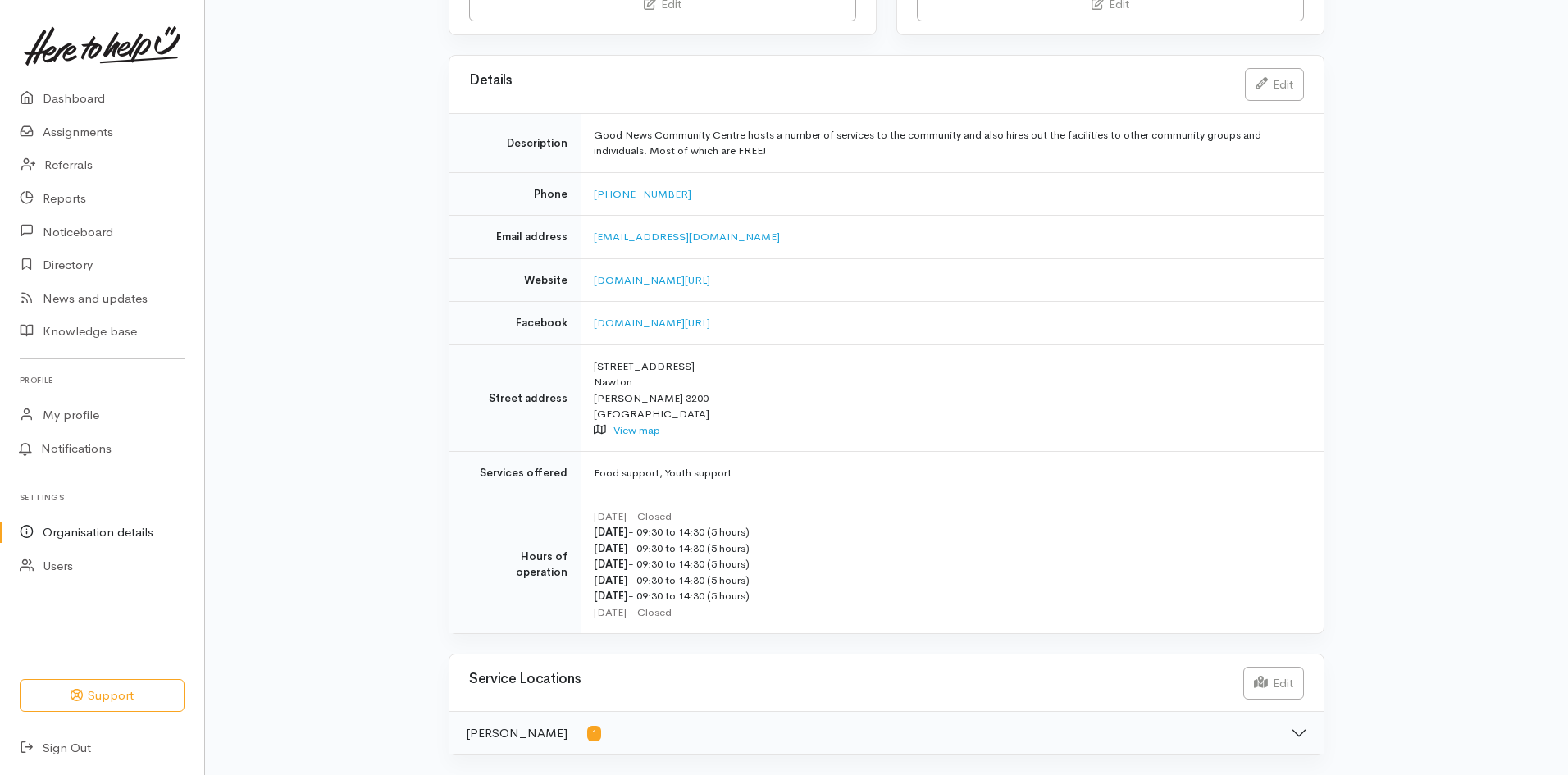
click at [83, 535] on link "Organisation details" at bounding box center [102, 533] width 204 height 33
click at [587, 739] on span "1" at bounding box center [594, 734] width 14 height 16
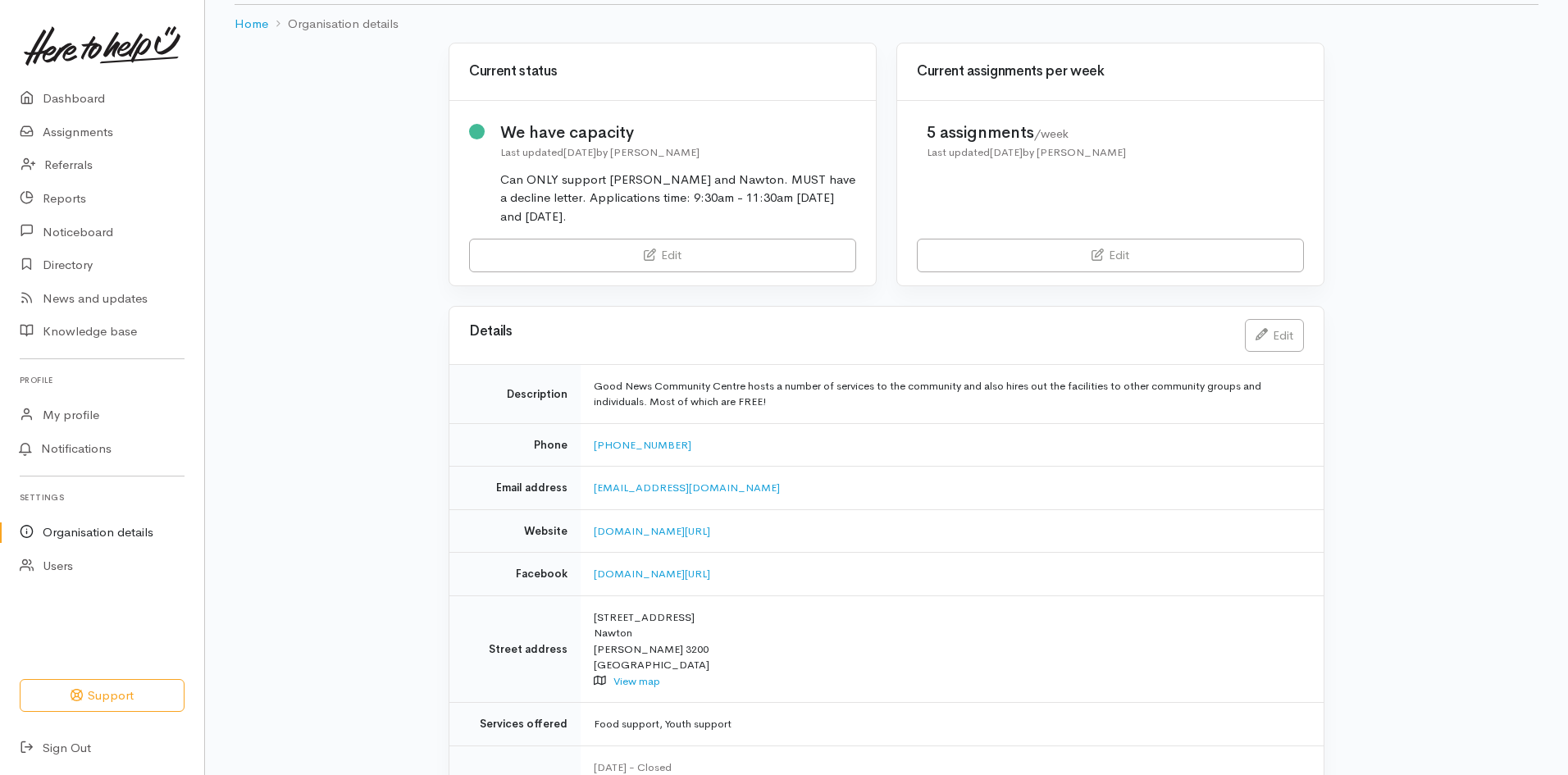
scroll to position [0, 0]
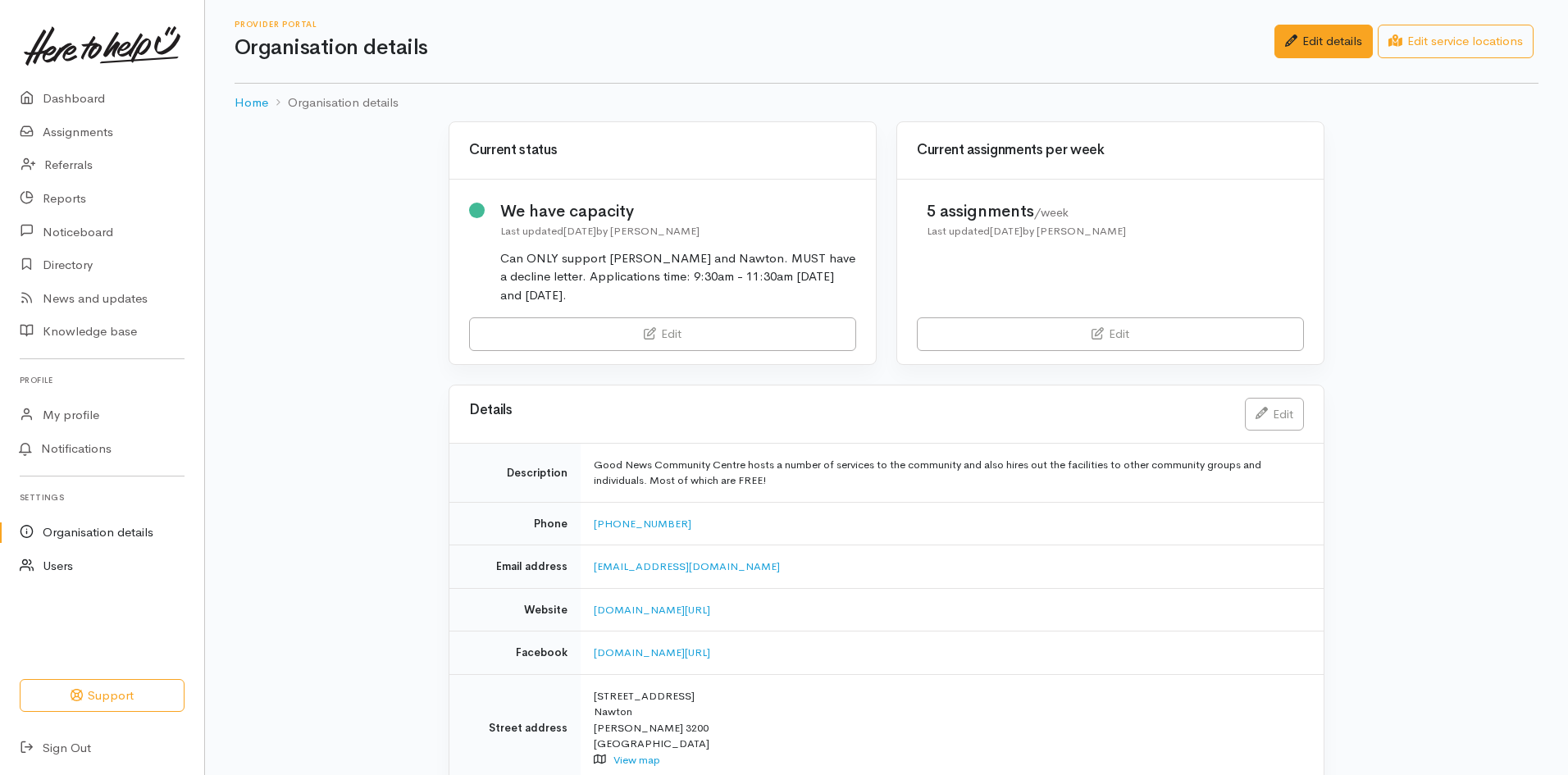
click at [107, 566] on link "Users" at bounding box center [102, 566] width 204 height 33
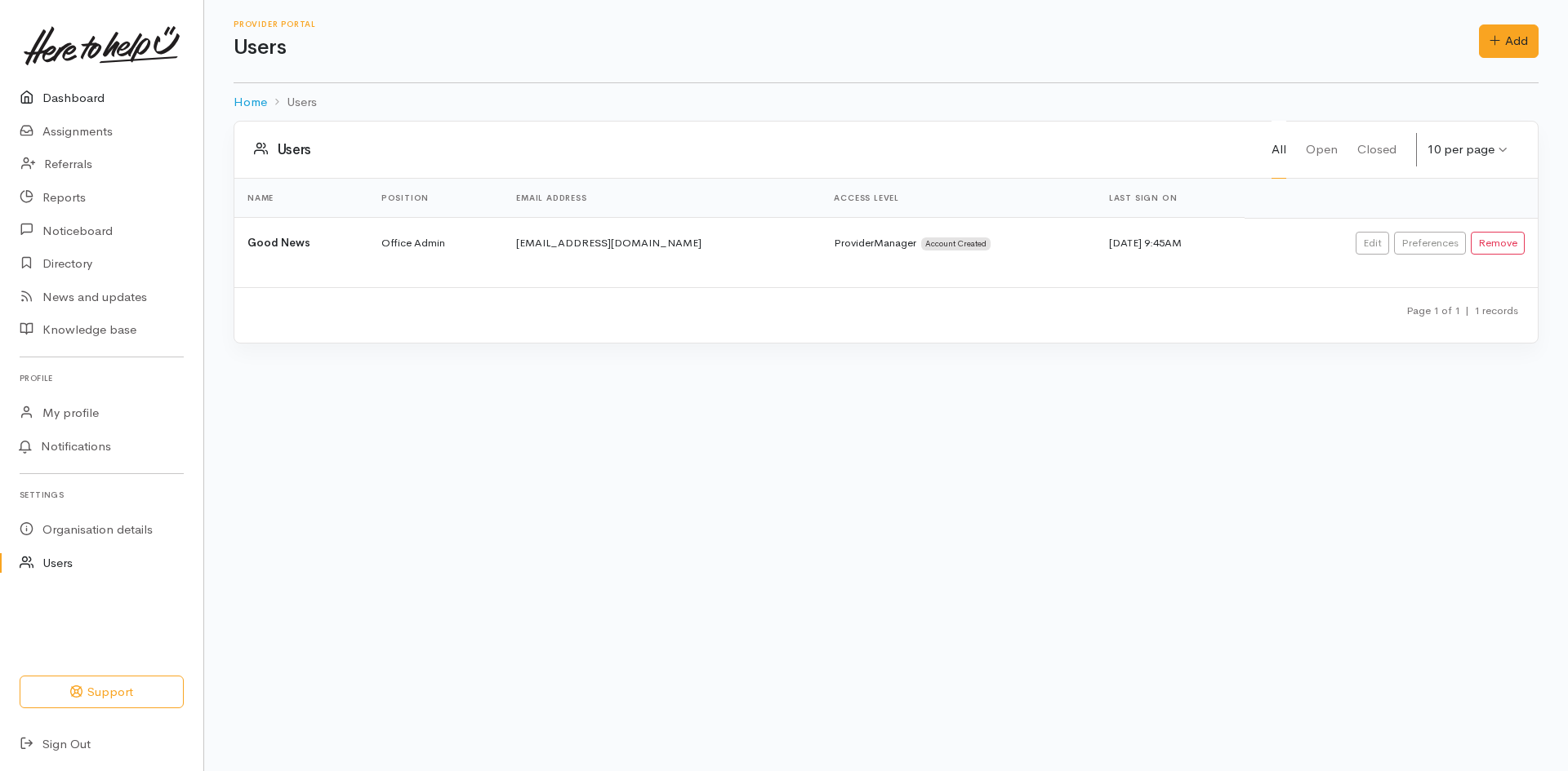
click at [87, 104] on link "Dashboard" at bounding box center [101, 98] width 204 height 33
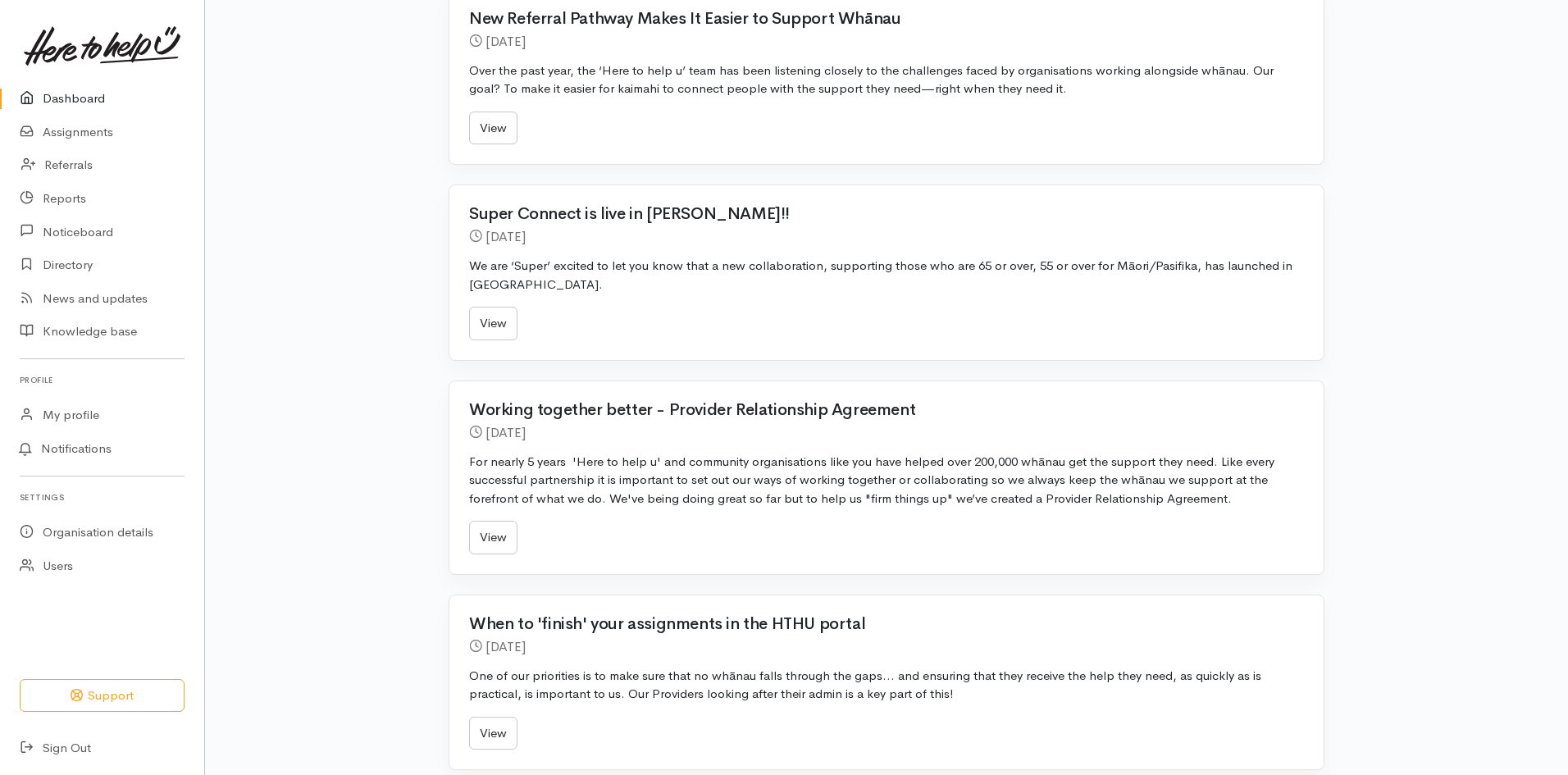
scroll to position [902, 0]
click at [78, 165] on link "Referrals" at bounding box center [102, 165] width 204 height 33
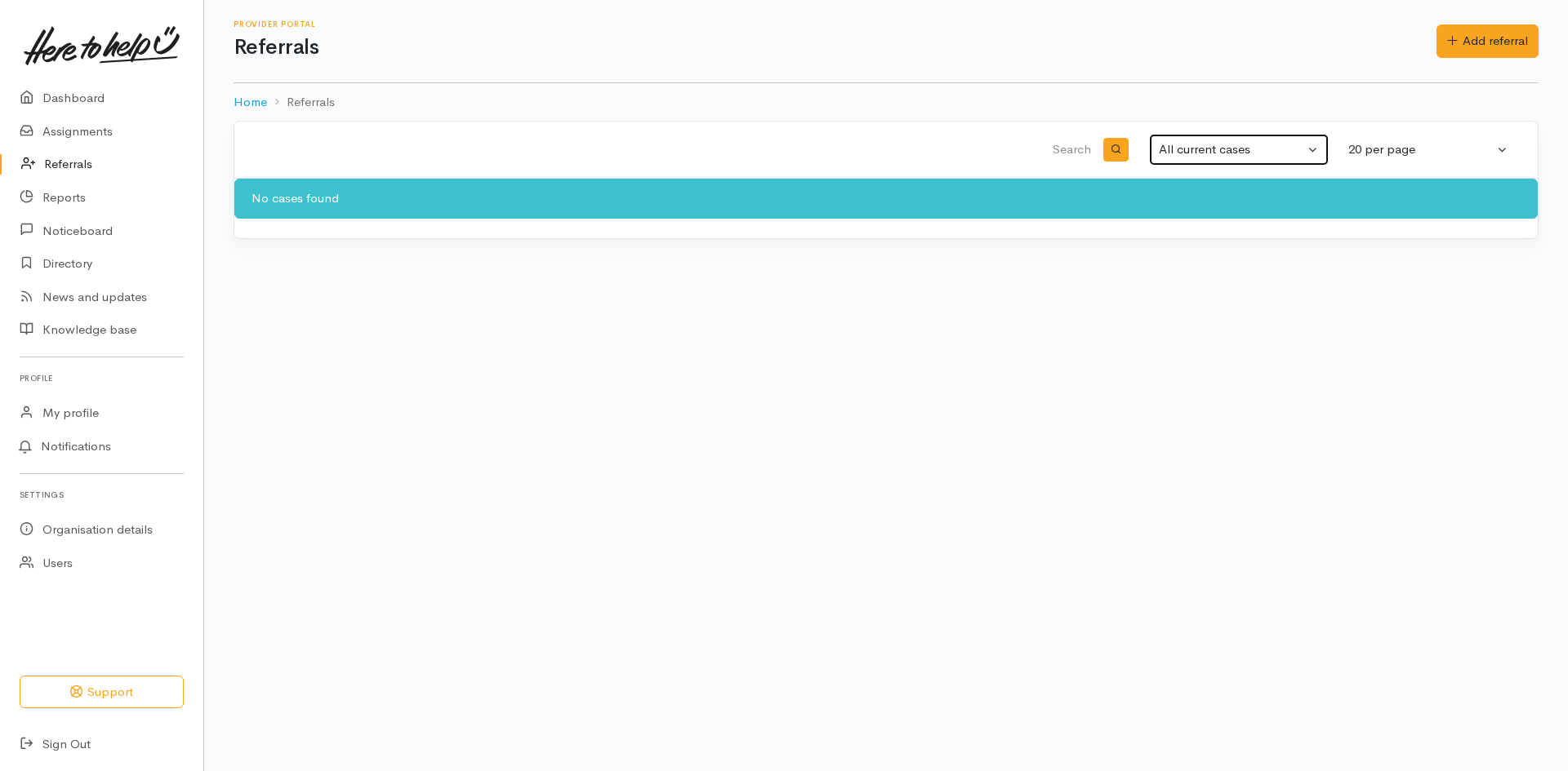
click at [1198, 152] on div "All current cases" at bounding box center [1232, 150] width 145 height 19
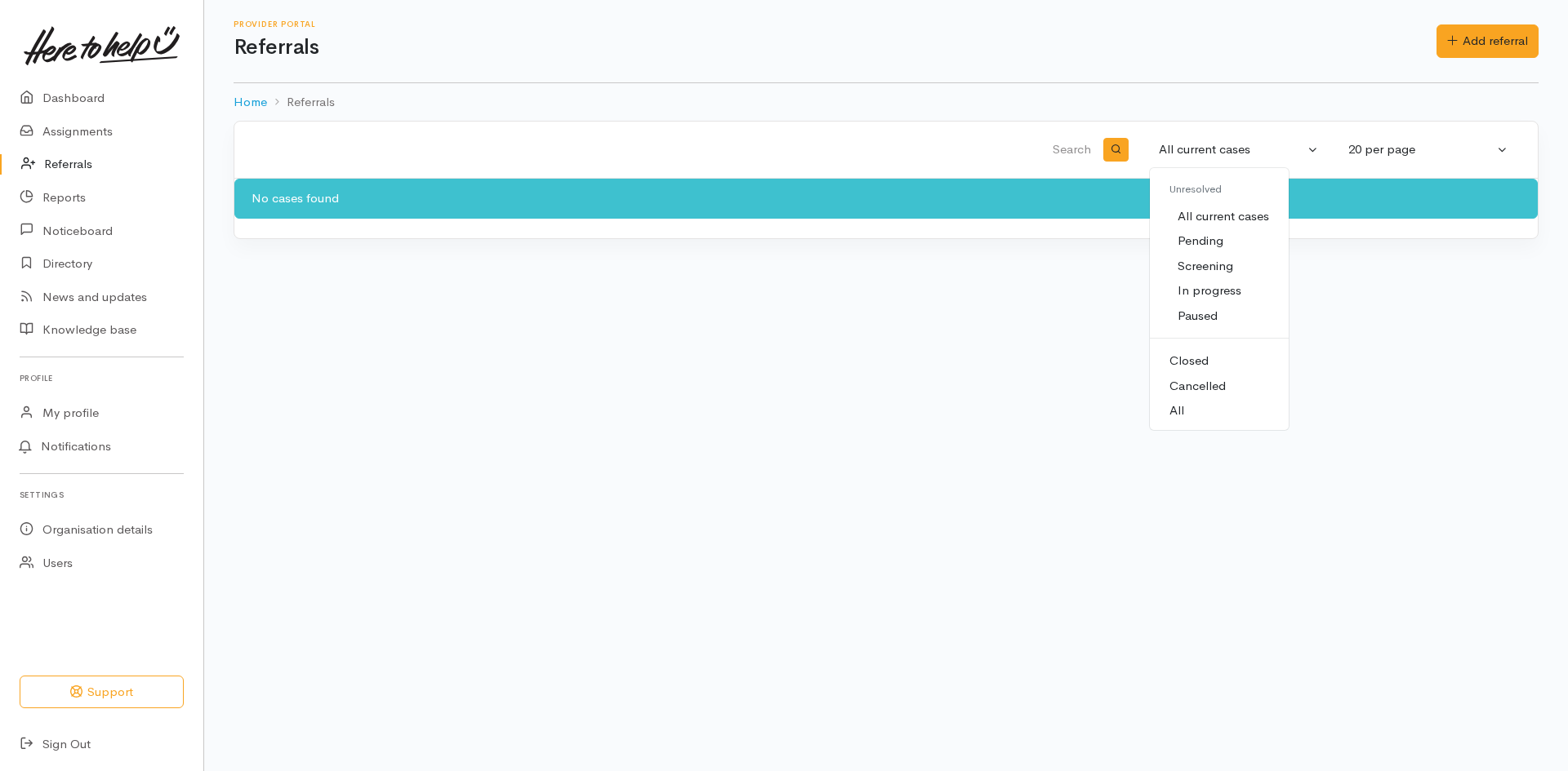
click at [1229, 227] on link "All current cases" at bounding box center [1219, 217] width 139 height 25
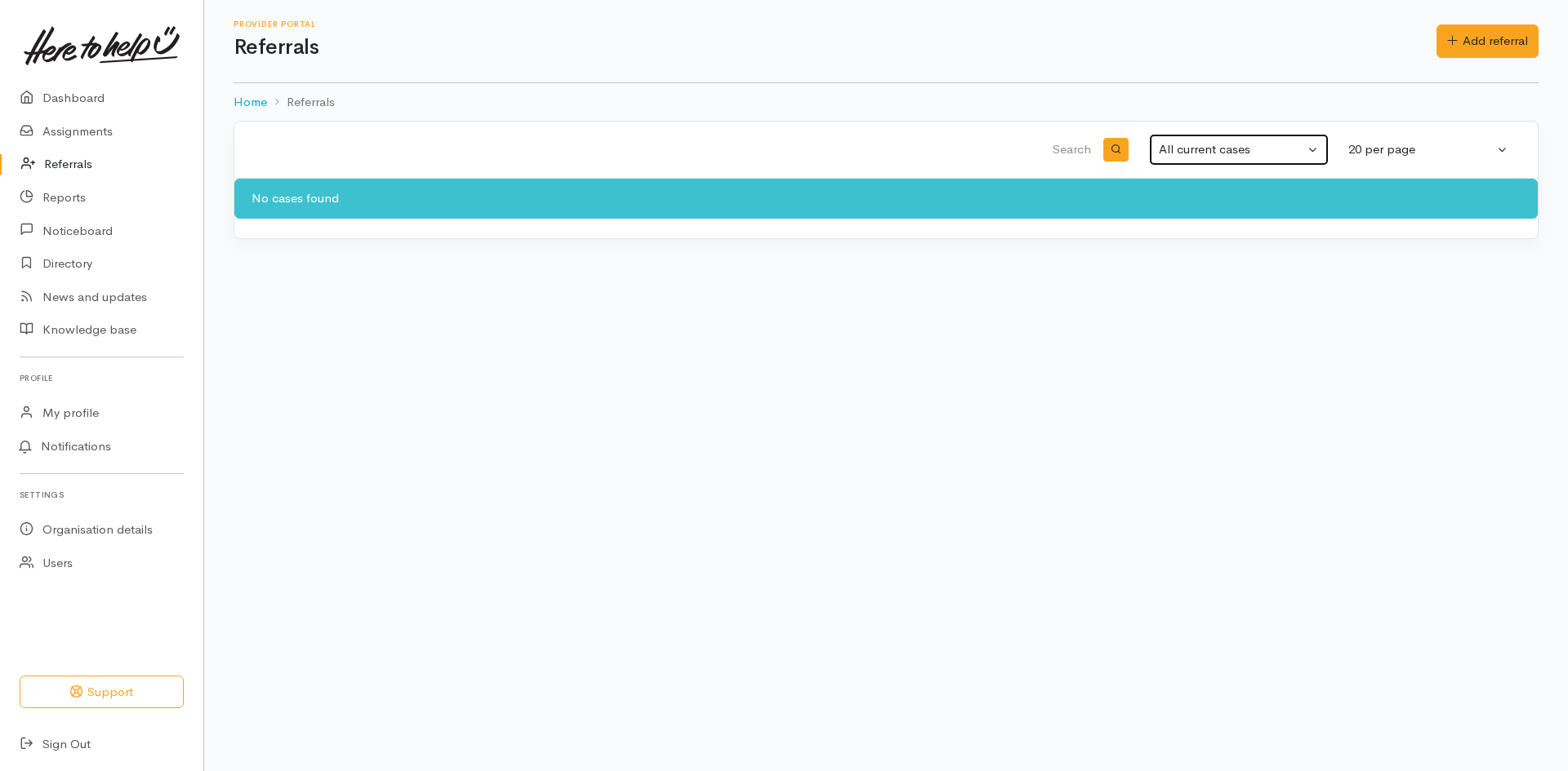
click at [1254, 151] on div "All current cases" at bounding box center [1232, 150] width 145 height 19
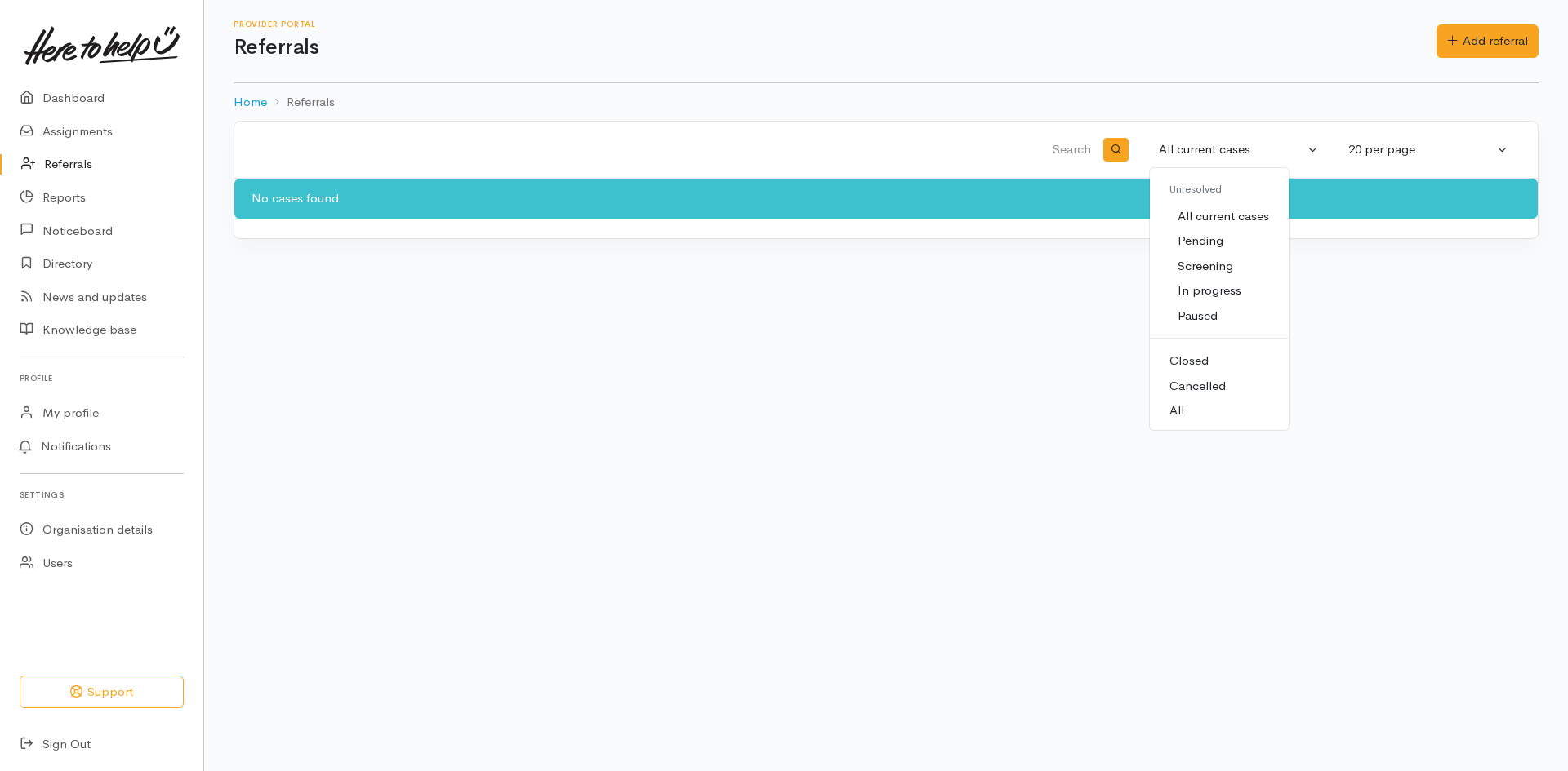
click at [1212, 363] on link "Closed" at bounding box center [1219, 361] width 139 height 25
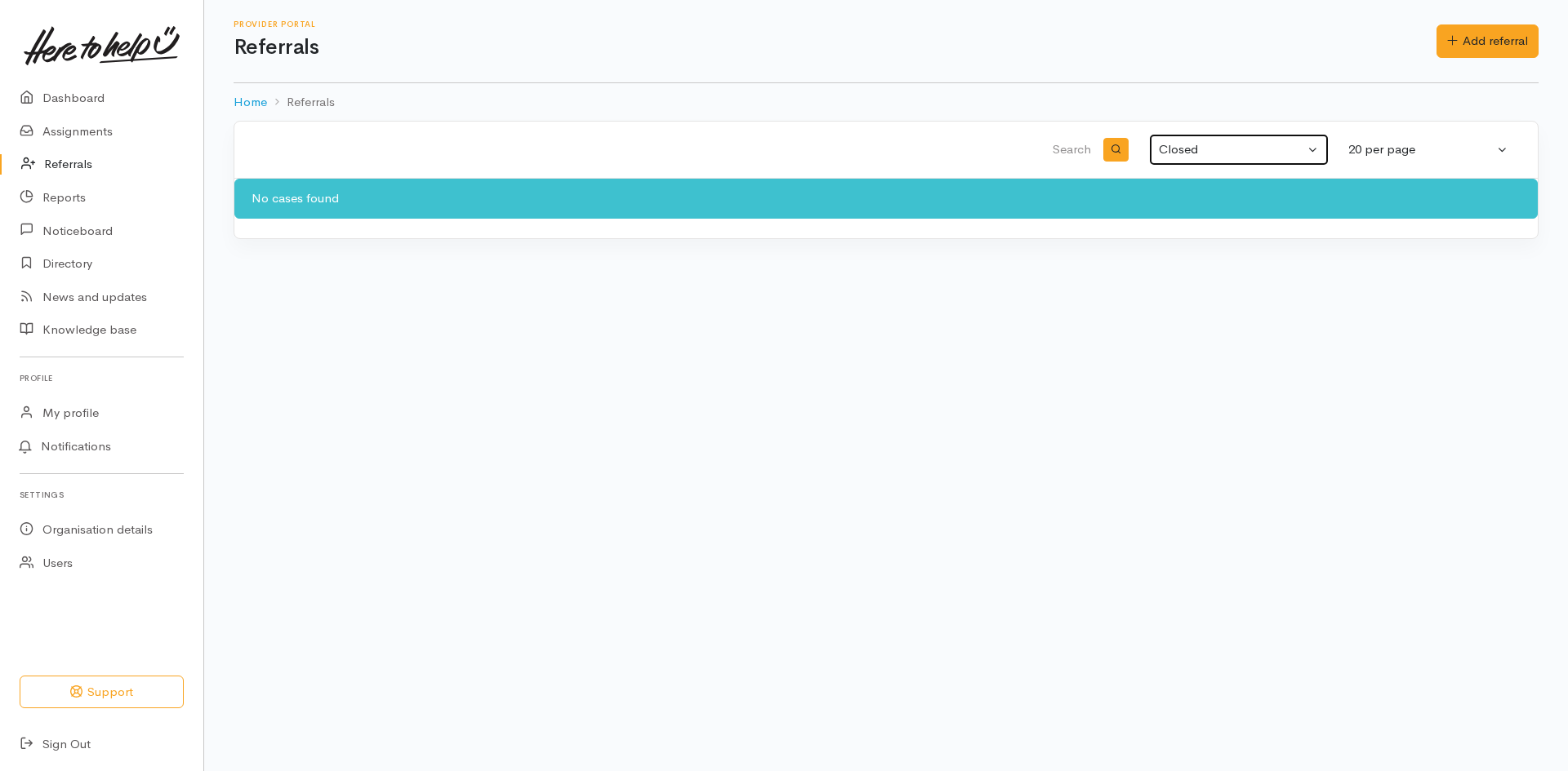
click at [1204, 146] on div "Closed" at bounding box center [1232, 150] width 145 height 19
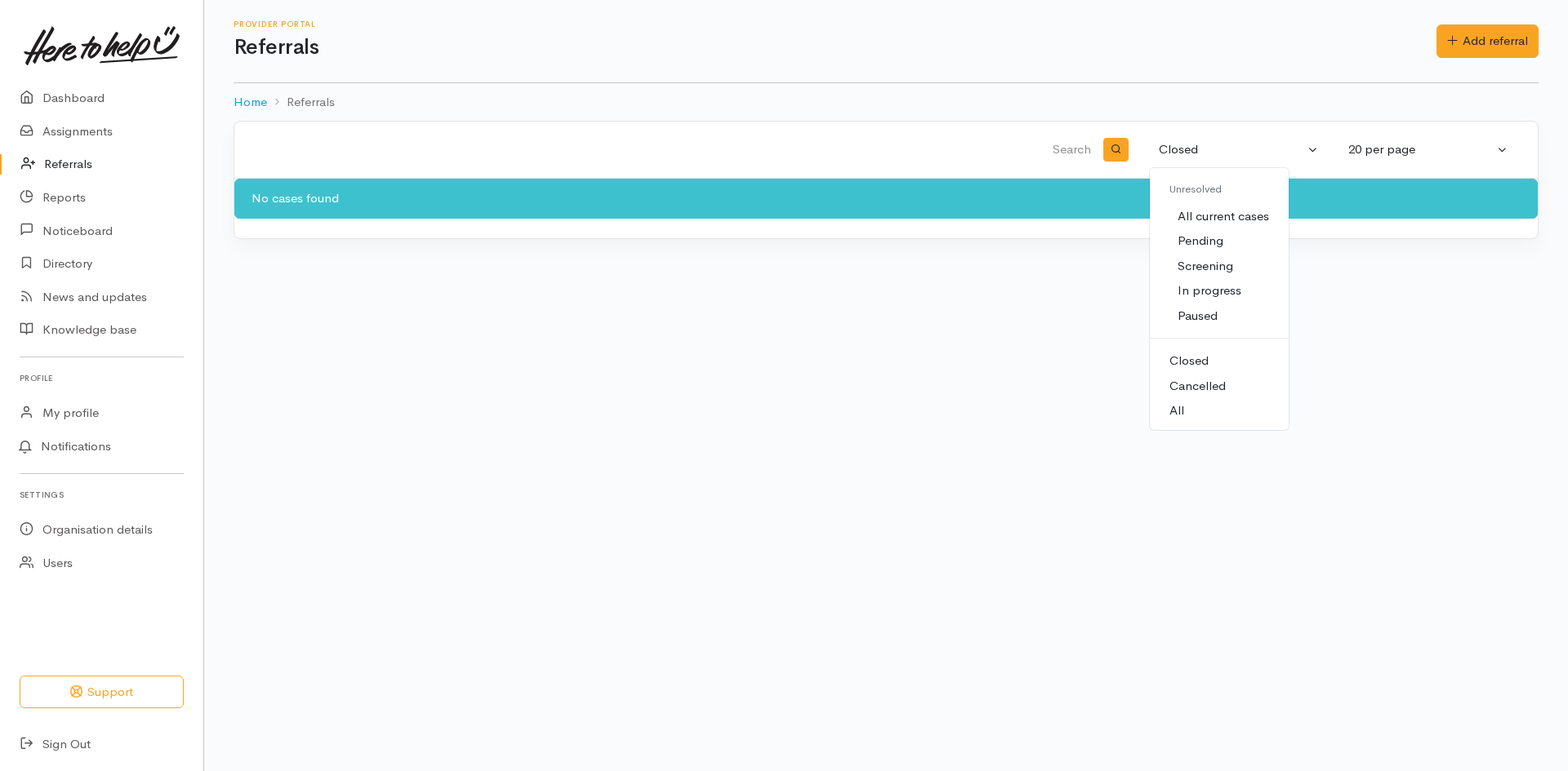
click at [1174, 408] on span "All" at bounding box center [1177, 411] width 15 height 19
select select "All"
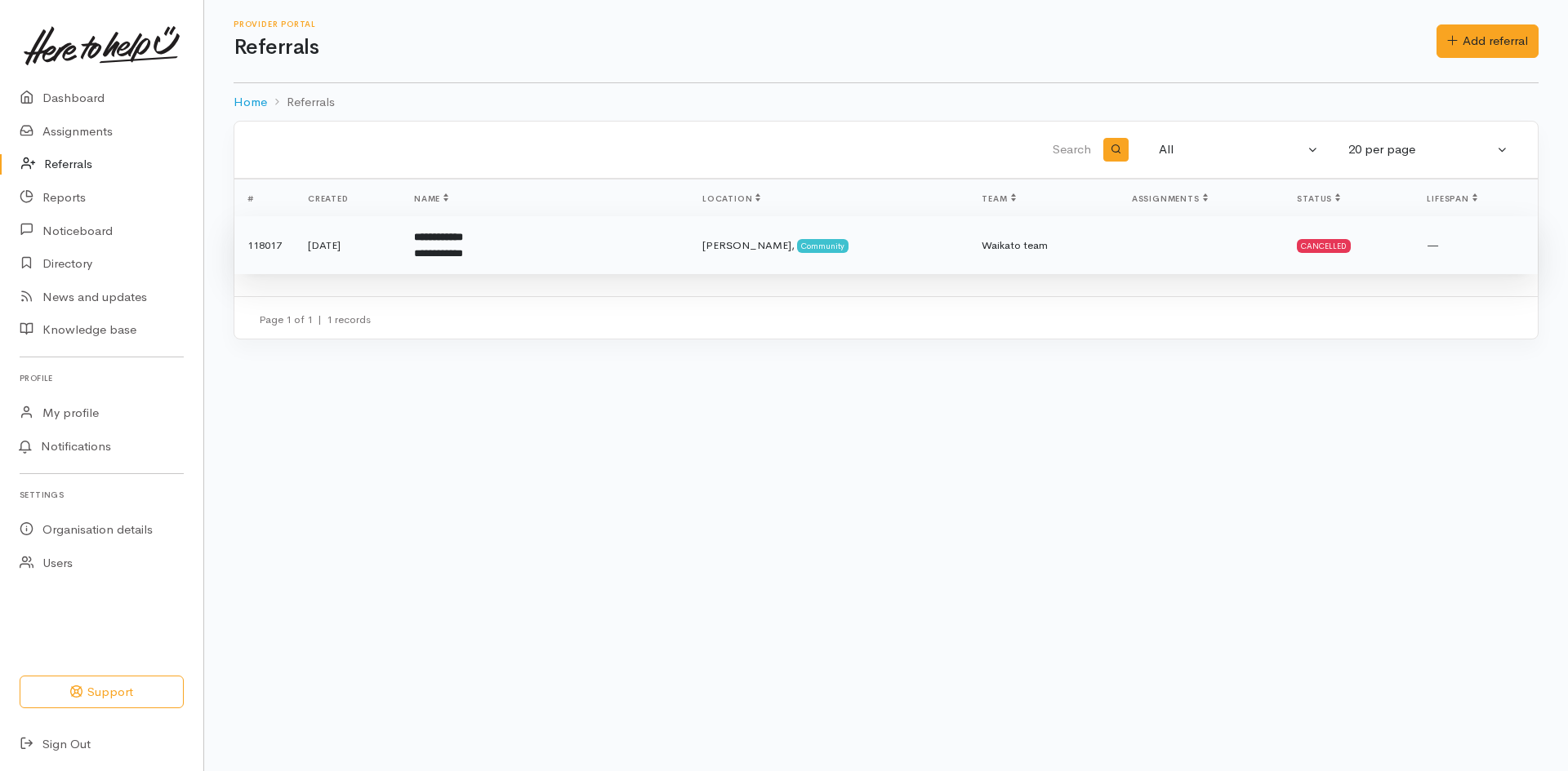
click at [1297, 251] on div "Cancelled" at bounding box center [1324, 245] width 54 height 13
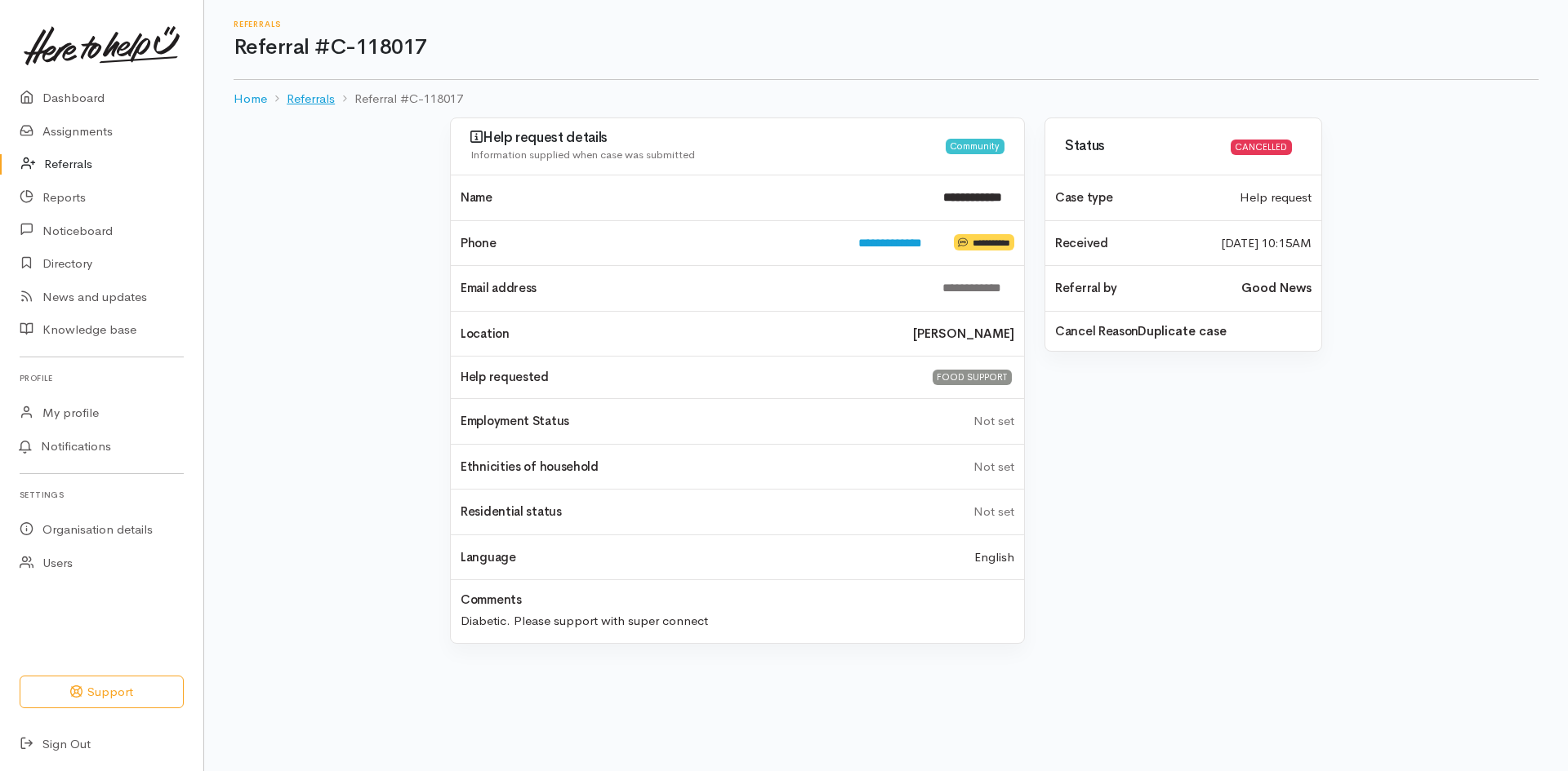
click at [310, 101] on link "Referrals" at bounding box center [310, 100] width 48 height 19
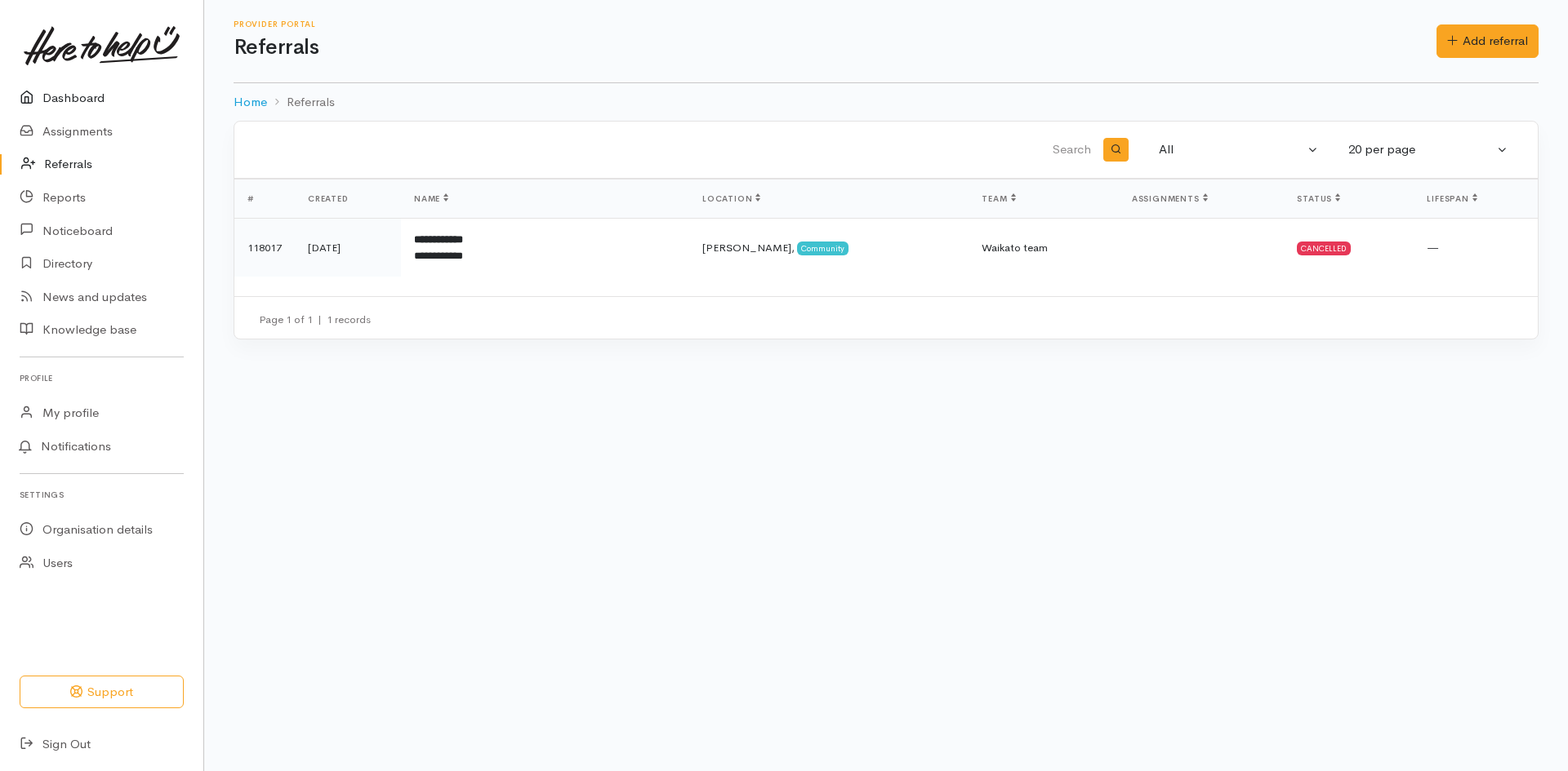
click at [59, 100] on link "Dashboard" at bounding box center [101, 98] width 204 height 33
